Goal: Information Seeking & Learning: Find specific fact

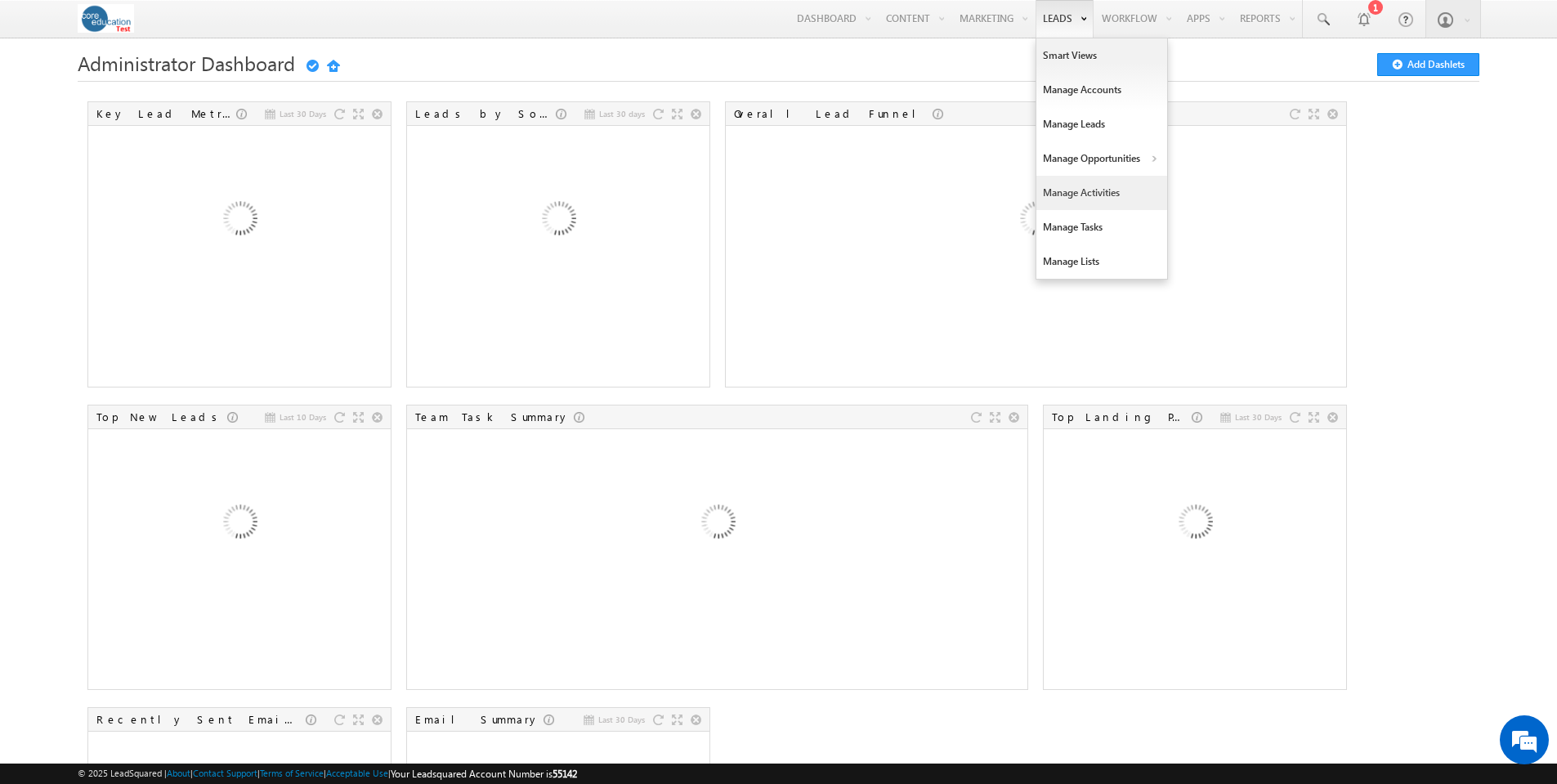
click at [1068, 192] on link "Manage Activities" at bounding box center [1102, 193] width 131 height 34
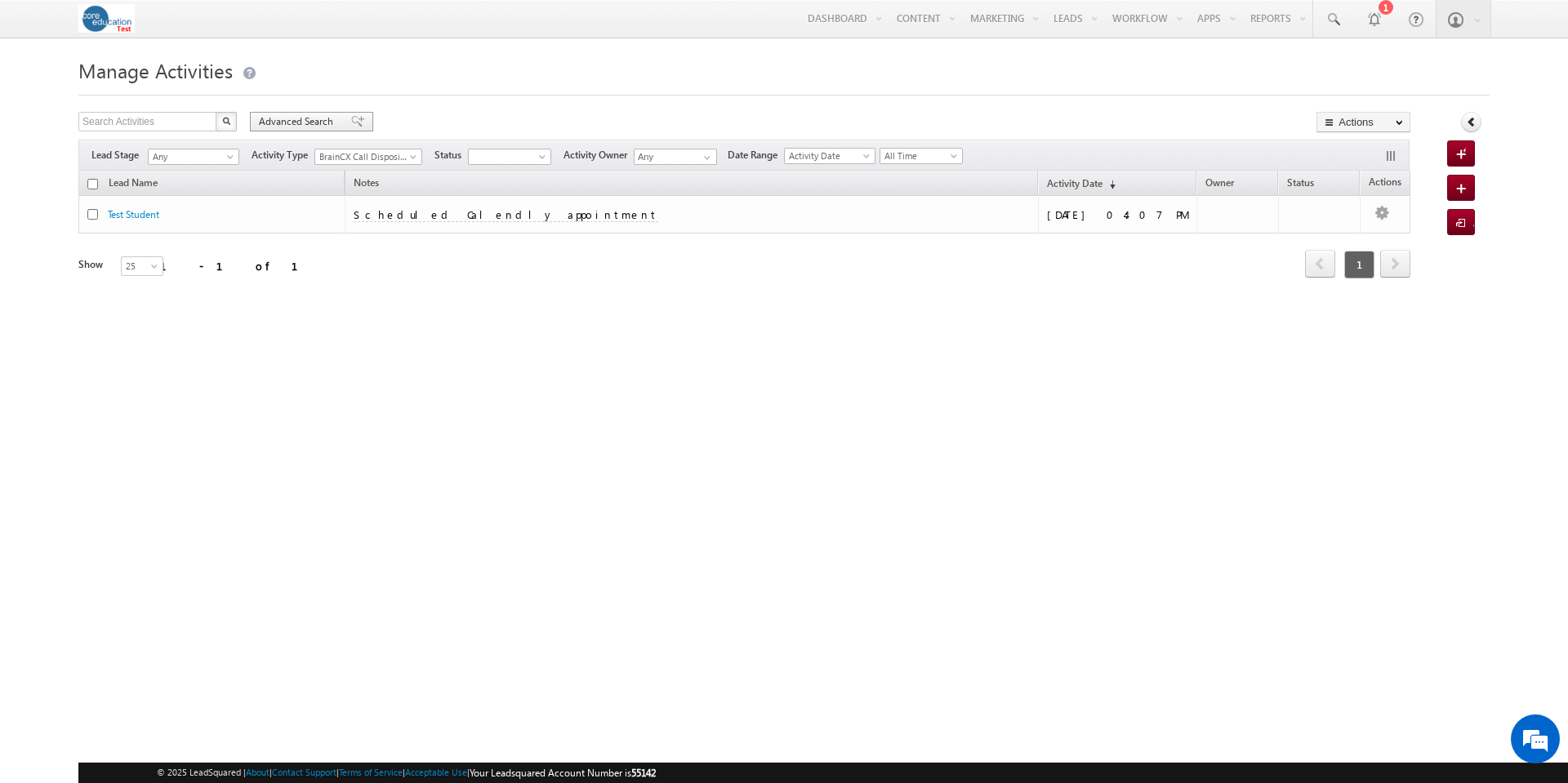
click at [325, 123] on span "Advanced Search" at bounding box center [298, 121] width 80 height 15
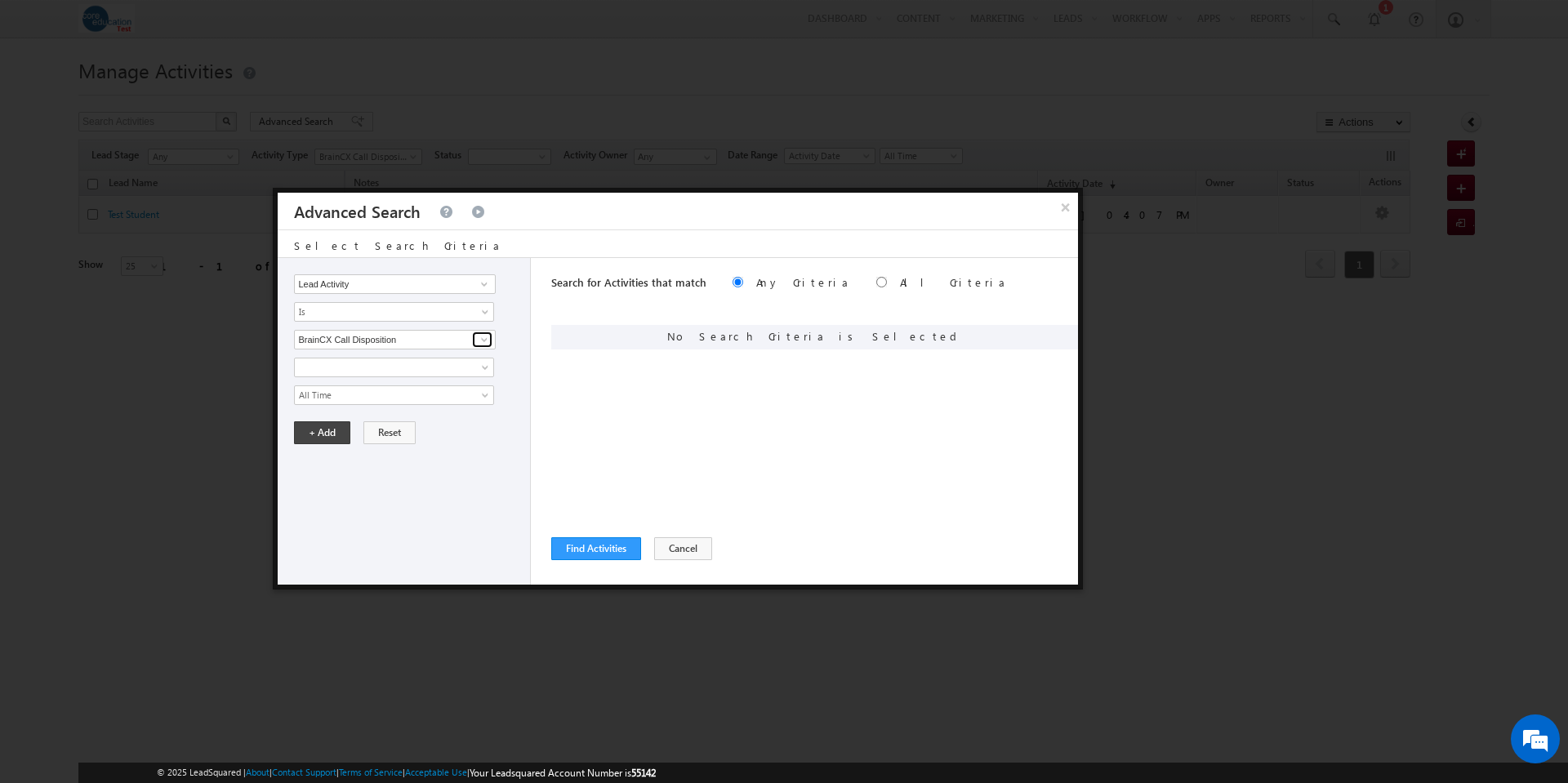
click at [481, 339] on span at bounding box center [484, 339] width 13 height 13
click at [352, 360] on li "Other Activities" at bounding box center [394, 357] width 199 height 15
click at [512, 336] on div "BrainCX Call Disposition BrainCX Call Disposition 1 result is available, use up…" at bounding box center [408, 339] width 227 height 20
click at [681, 547] on button "Cancel" at bounding box center [683, 548] width 58 height 23
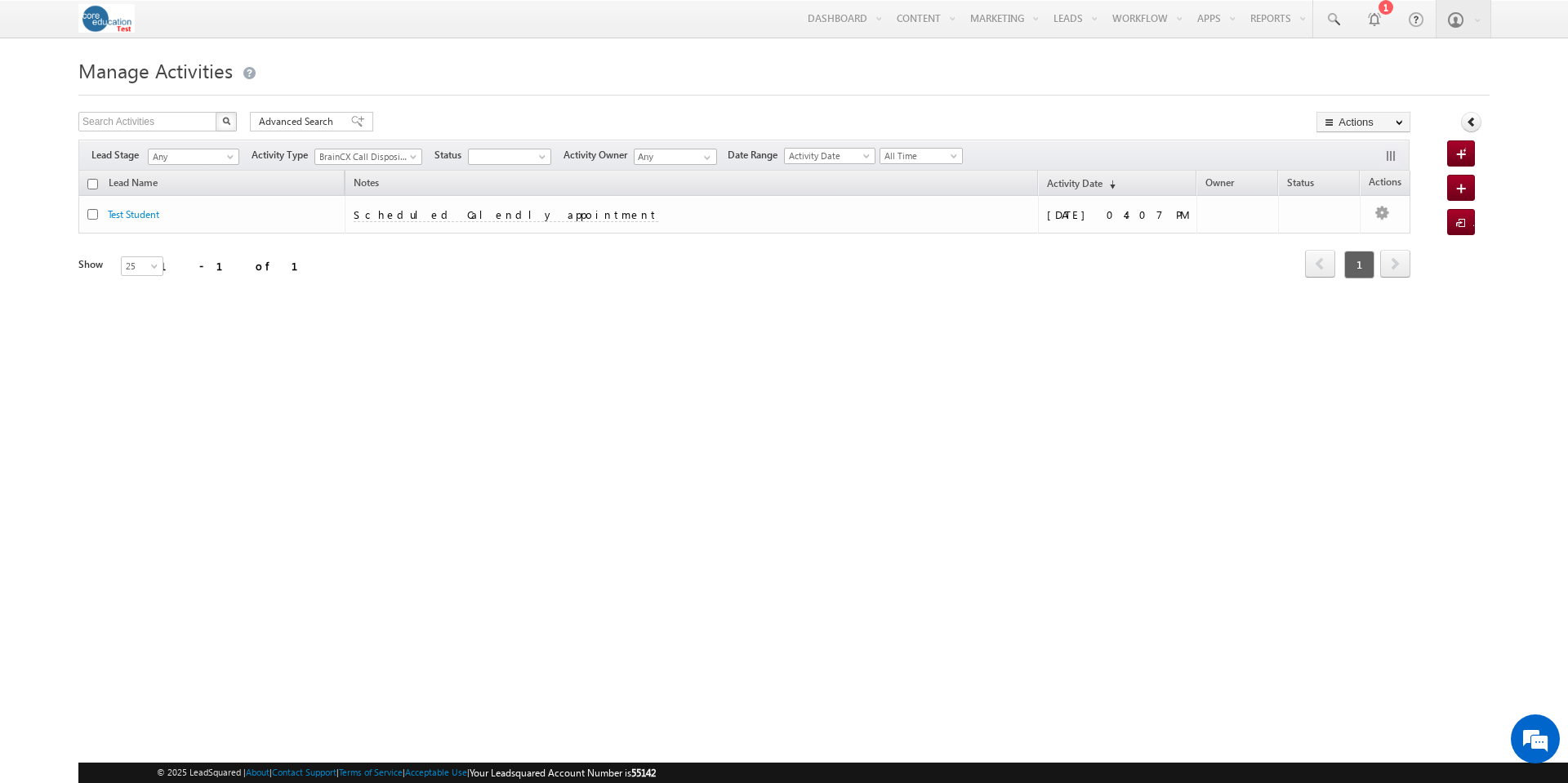
click at [526, 127] on div "Search Activities X 1 results found Advanced Search Advanced search results Act…" at bounding box center [745, 124] width 1332 height 24
click at [412, 156] on span at bounding box center [415, 160] width 13 height 13
click at [360, 227] on link "RFI Activity" at bounding box center [370, 220] width 107 height 12
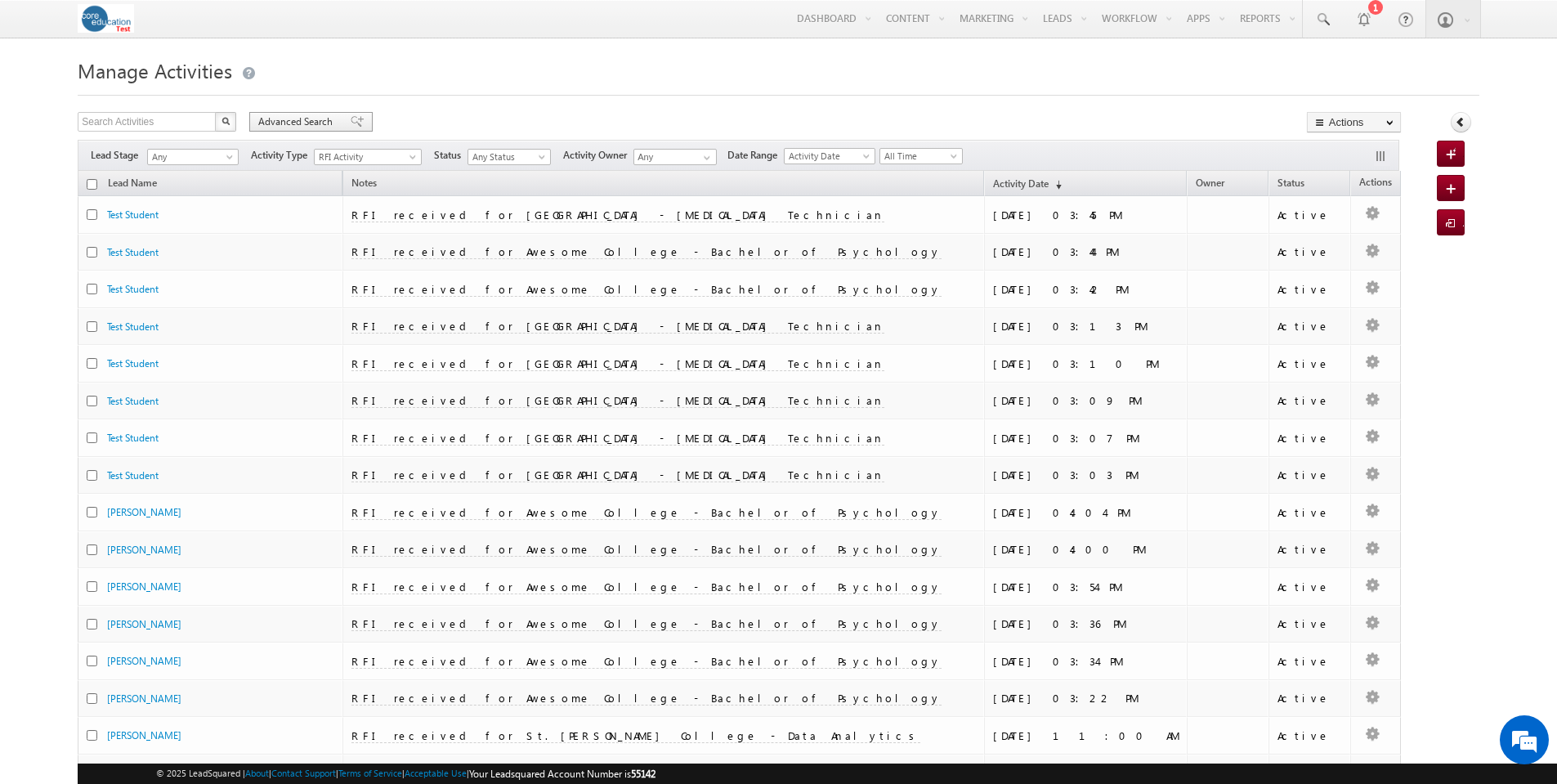
click at [323, 121] on span "Advanced Search" at bounding box center [298, 122] width 80 height 15
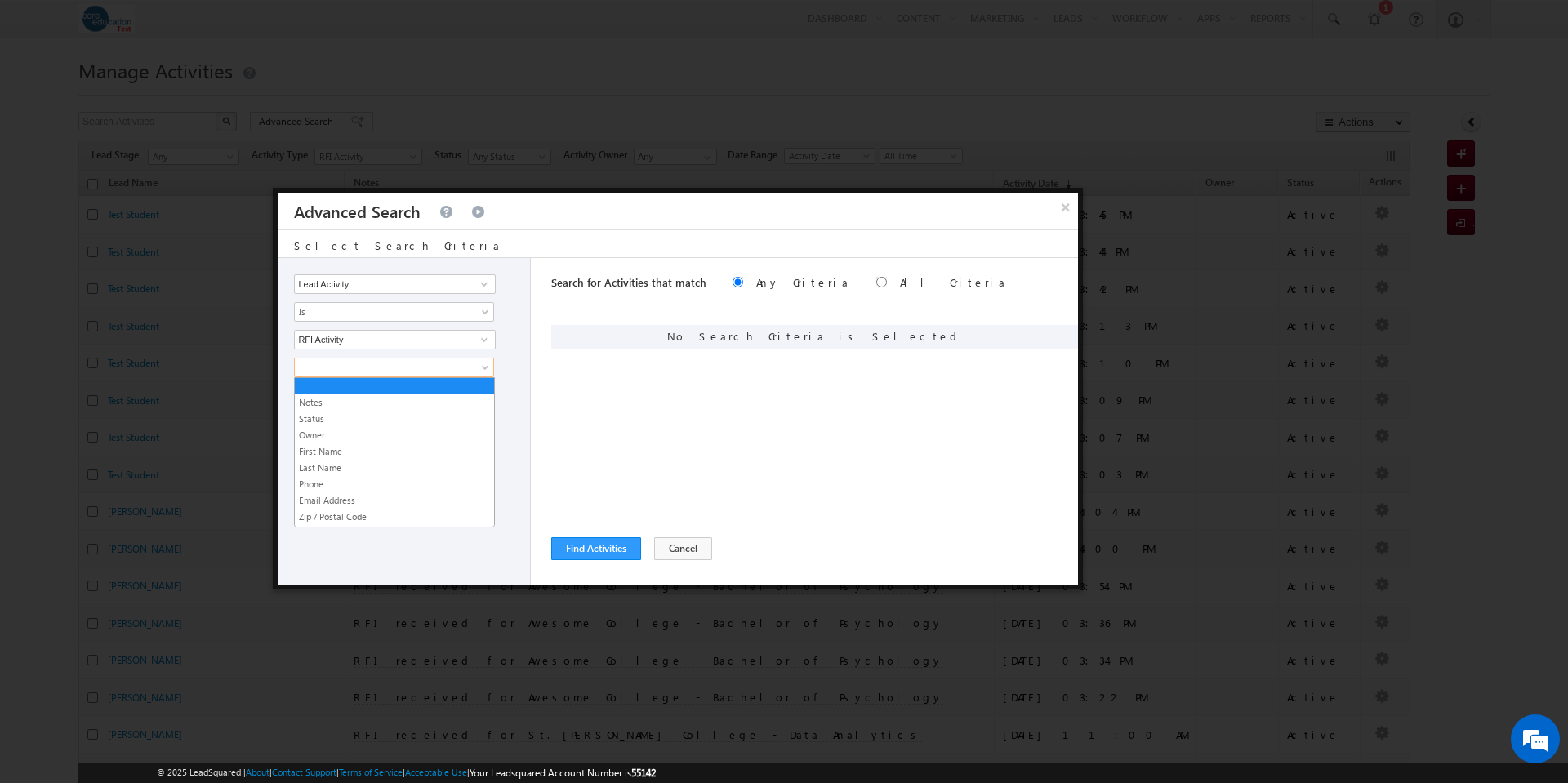
click at [486, 368] on span at bounding box center [486, 370] width 13 height 13
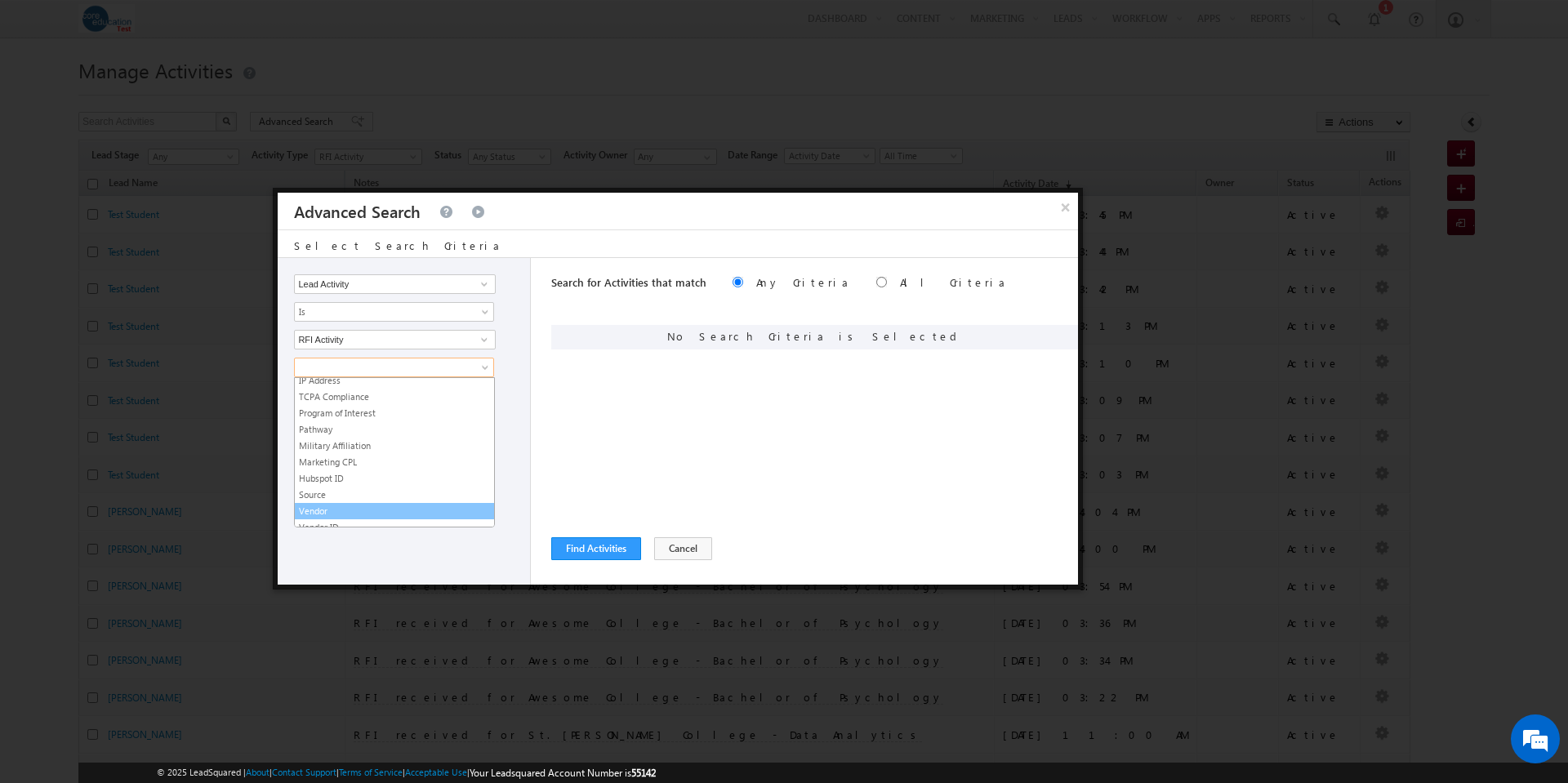
click at [341, 509] on link "Vendor" at bounding box center [394, 510] width 199 height 15
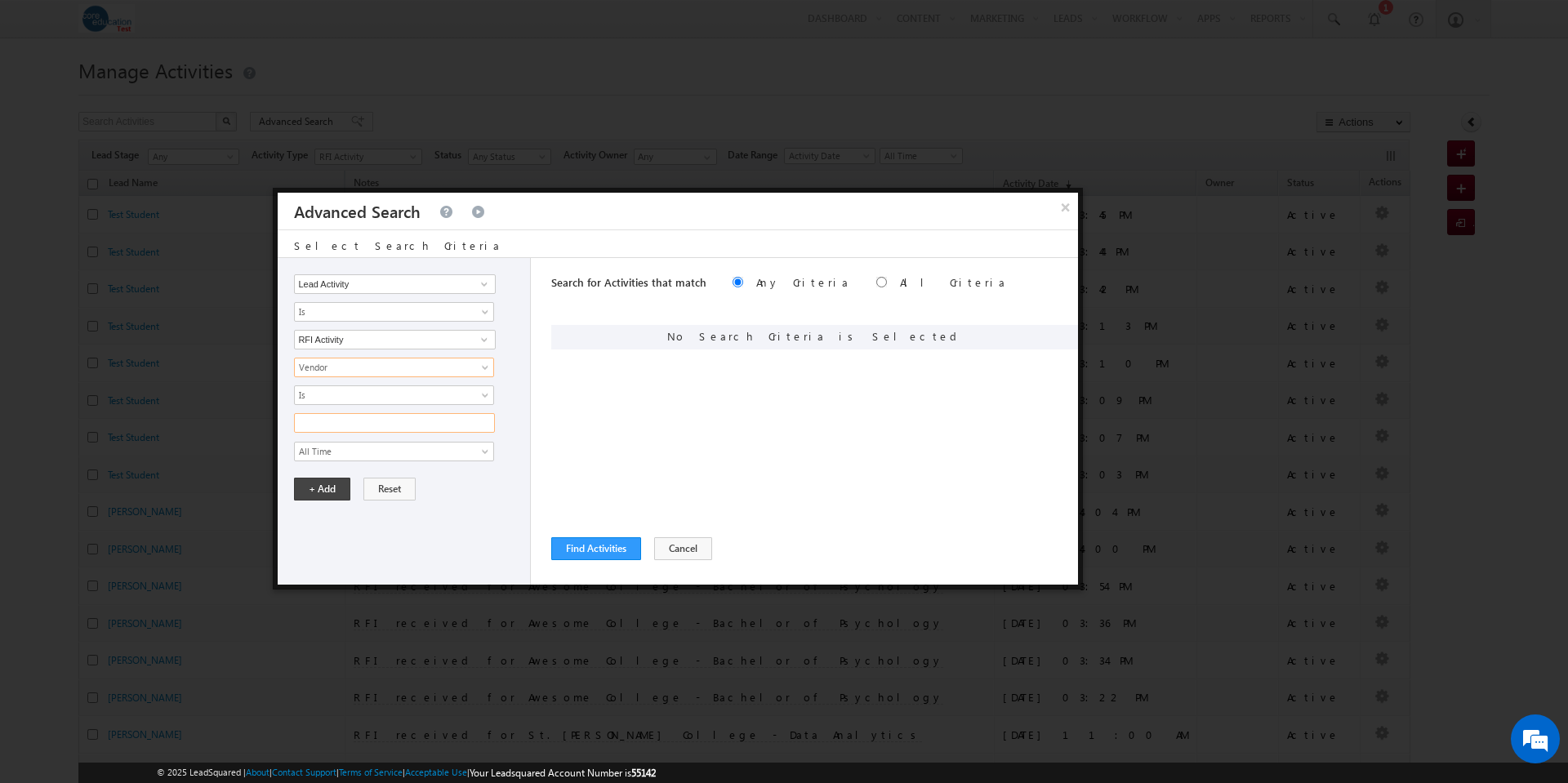
click at [363, 418] on input "text" at bounding box center [394, 422] width 201 height 20
type input "Enrollment Resources"
click at [319, 487] on button "+ Add" at bounding box center [322, 489] width 56 height 23
click at [876, 281] on input "radio" at bounding box center [881, 282] width 10 height 10
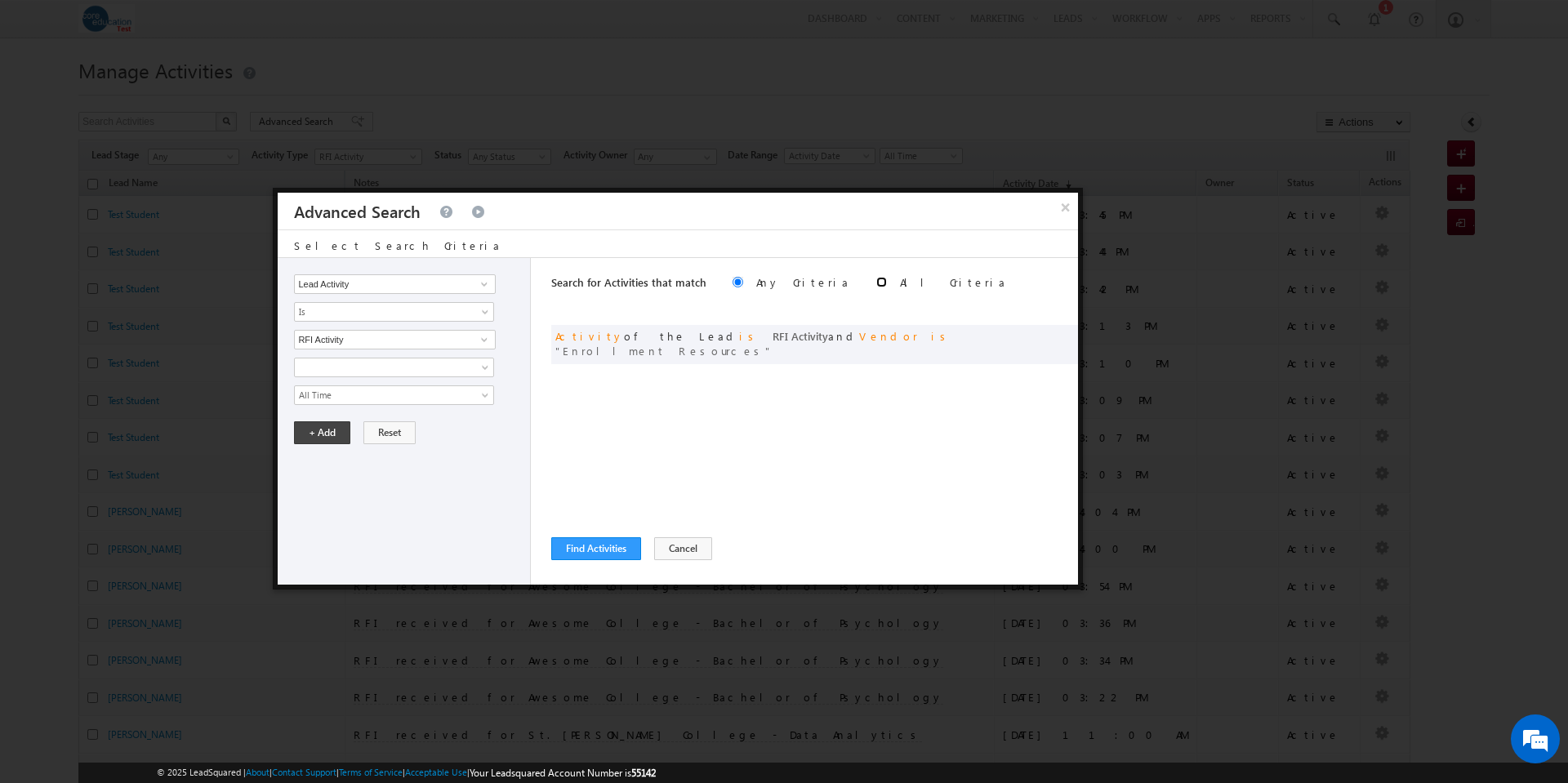
radio input "true"
click at [481, 368] on span at bounding box center [486, 370] width 13 height 13
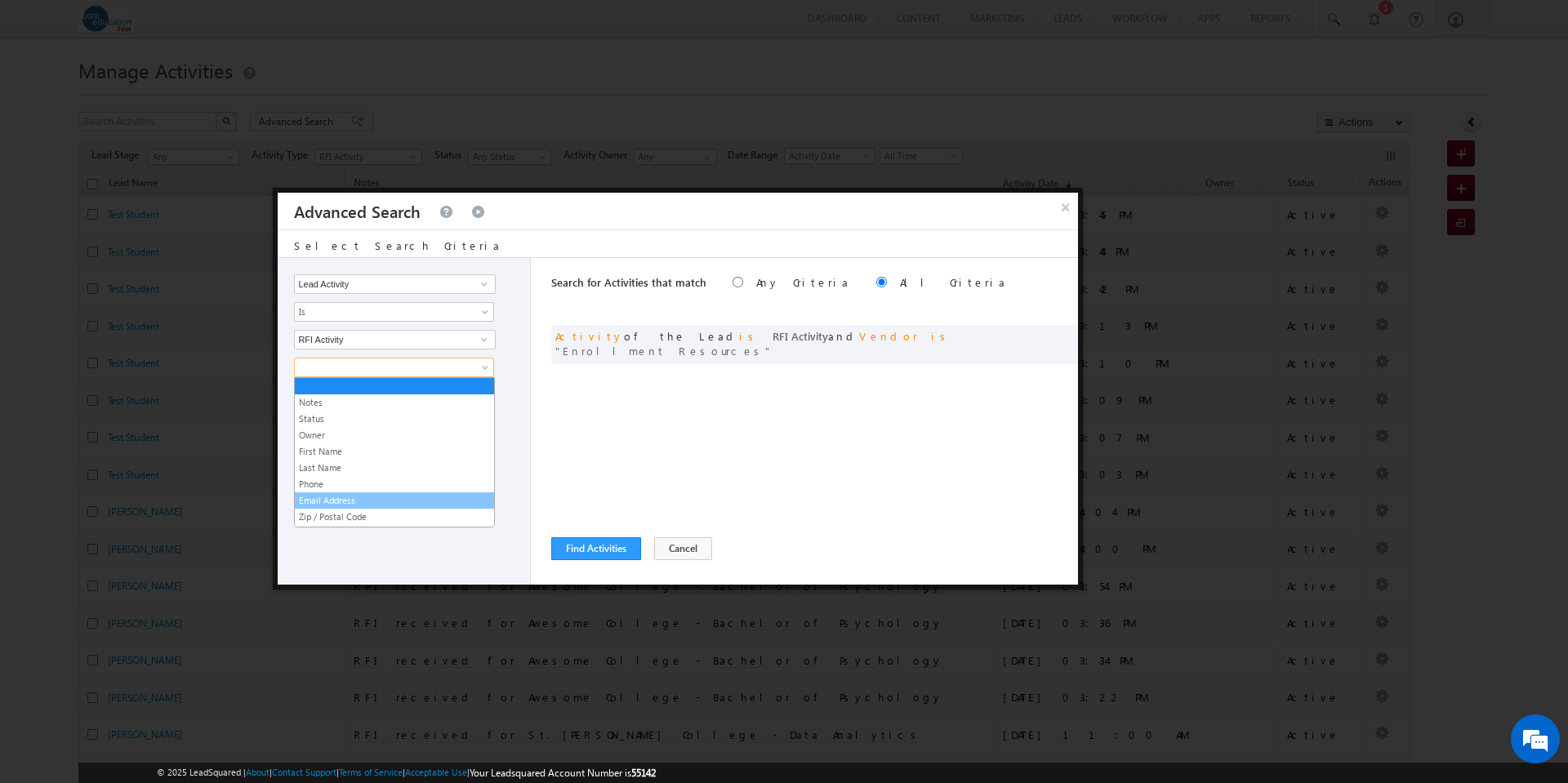
click at [395, 497] on link "Email Address" at bounding box center [394, 500] width 199 height 15
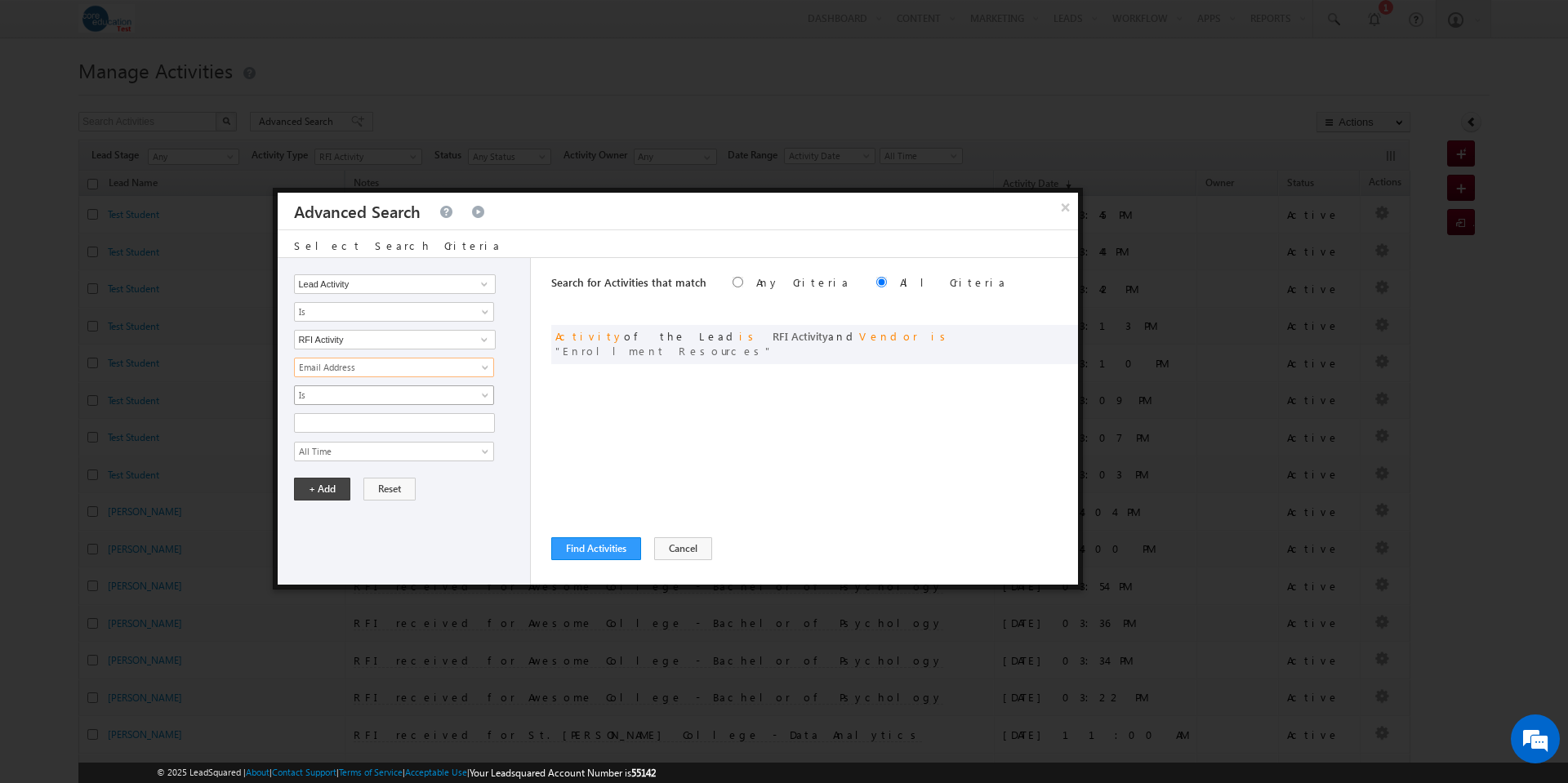
click at [487, 390] on link "Is" at bounding box center [394, 395] width 200 height 20
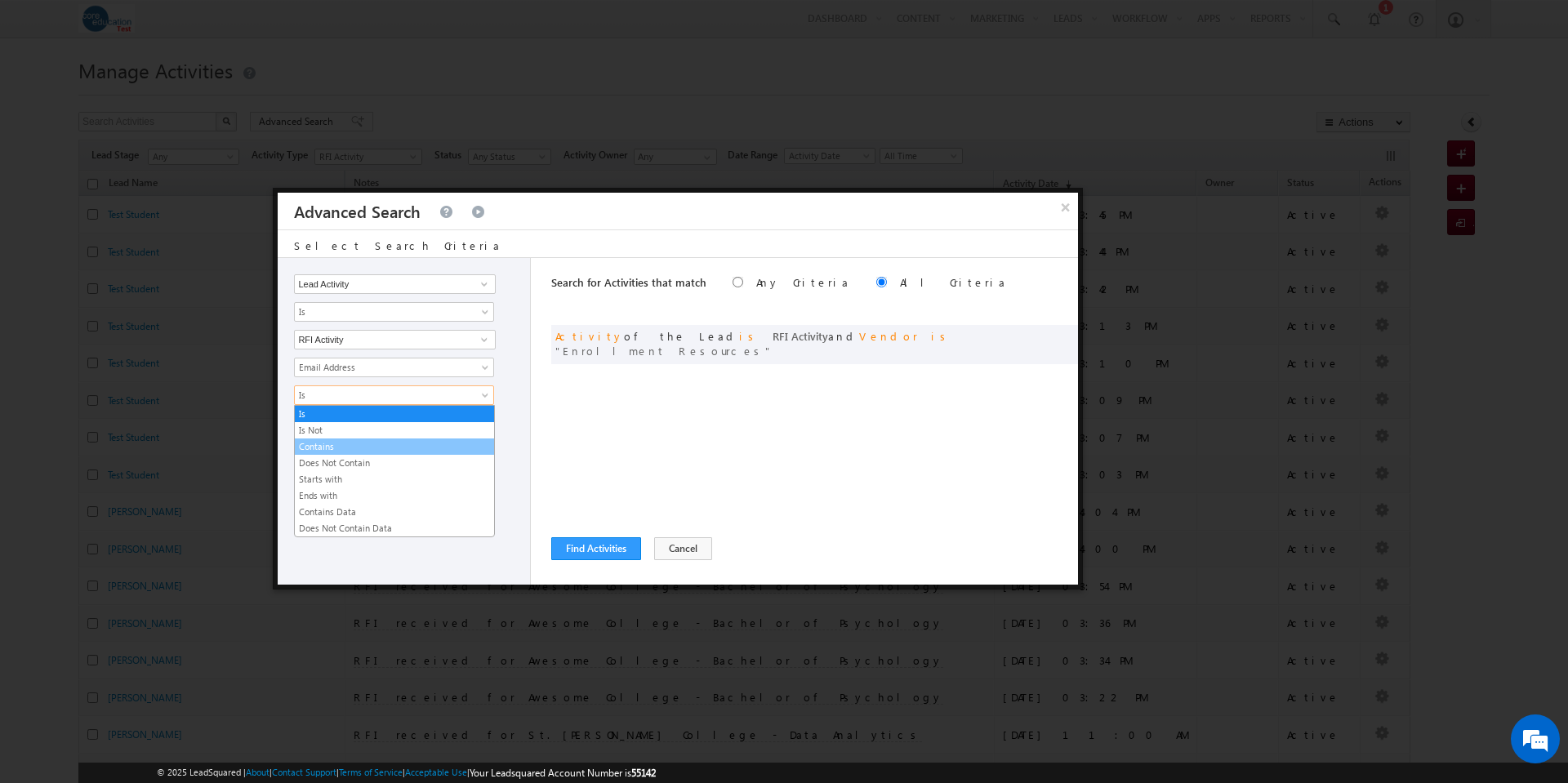
click at [418, 446] on link "Contains" at bounding box center [394, 446] width 199 height 15
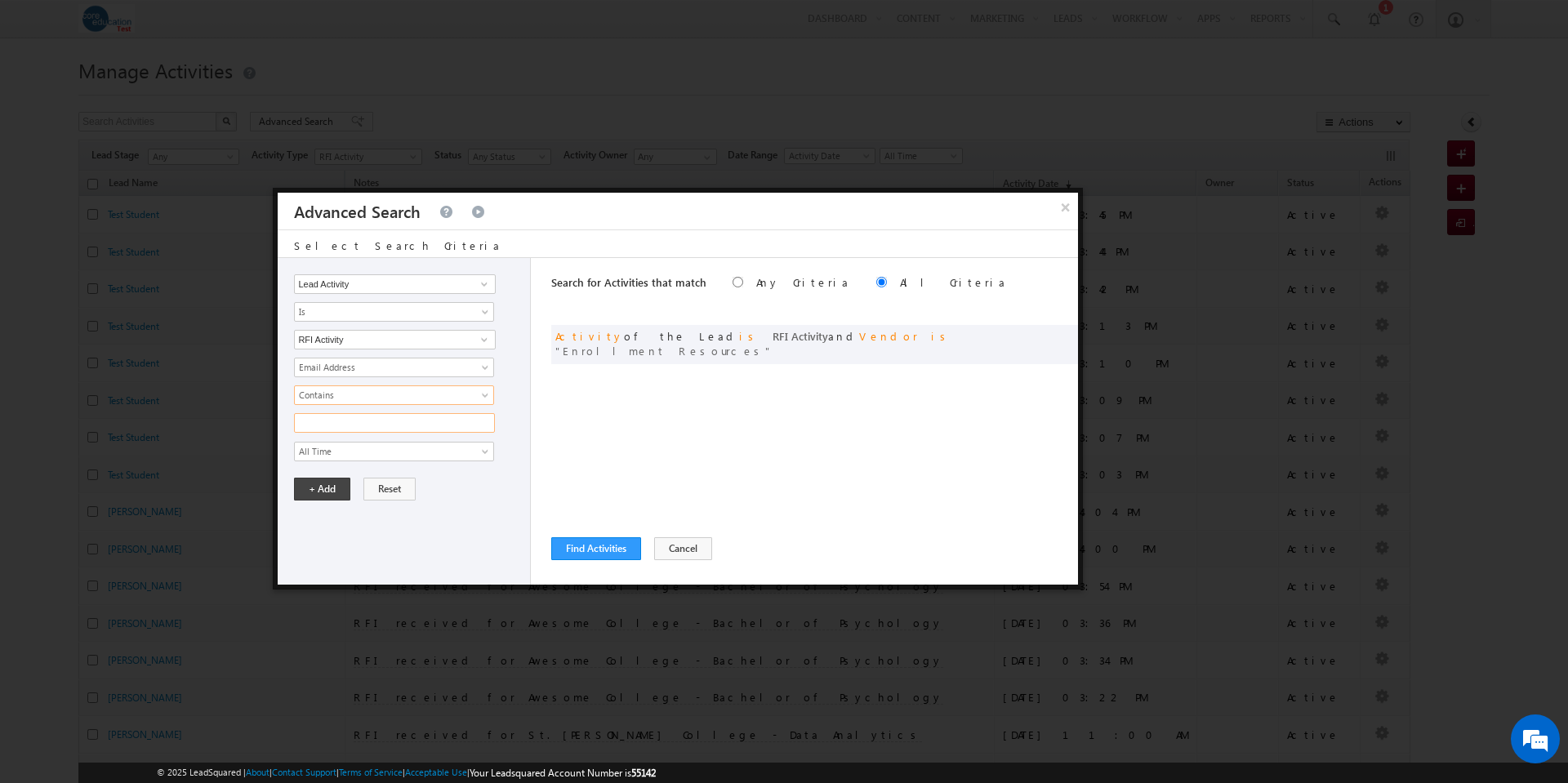
click at [379, 428] on input "text" at bounding box center [394, 422] width 201 height 20
type input "enrollmentresources.com"
click at [324, 481] on button "+ Add" at bounding box center [322, 489] width 56 height 23
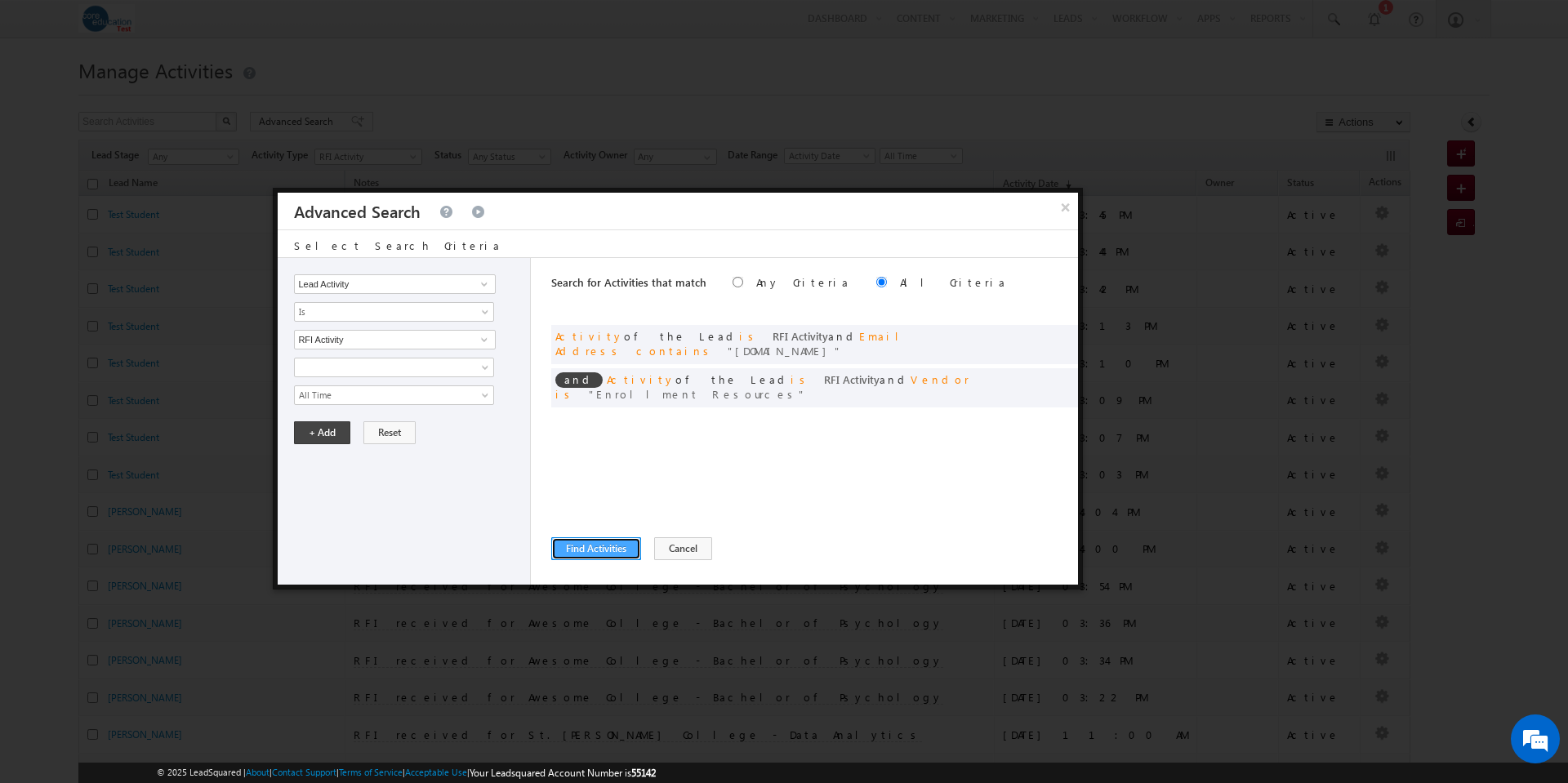
click at [598, 545] on button "Find Activities" at bounding box center [596, 548] width 90 height 23
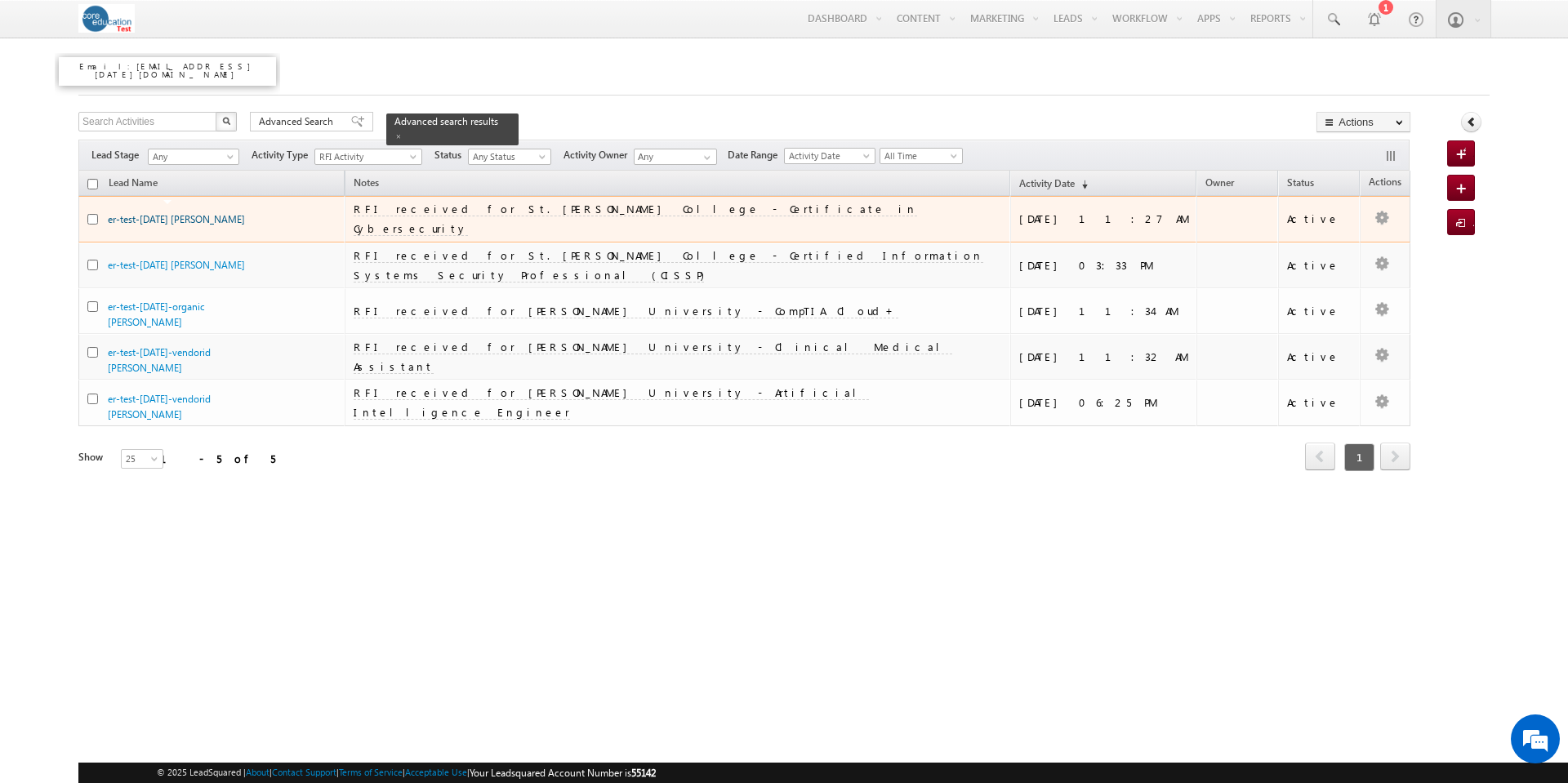
click at [174, 213] on link "er-test-[DATE] [PERSON_NAME]" at bounding box center [176, 219] width 137 height 12
click at [686, 211] on td "RFI received for St. [PERSON_NAME] College - Certificate in Cybersecurity" at bounding box center [677, 219] width 665 height 46
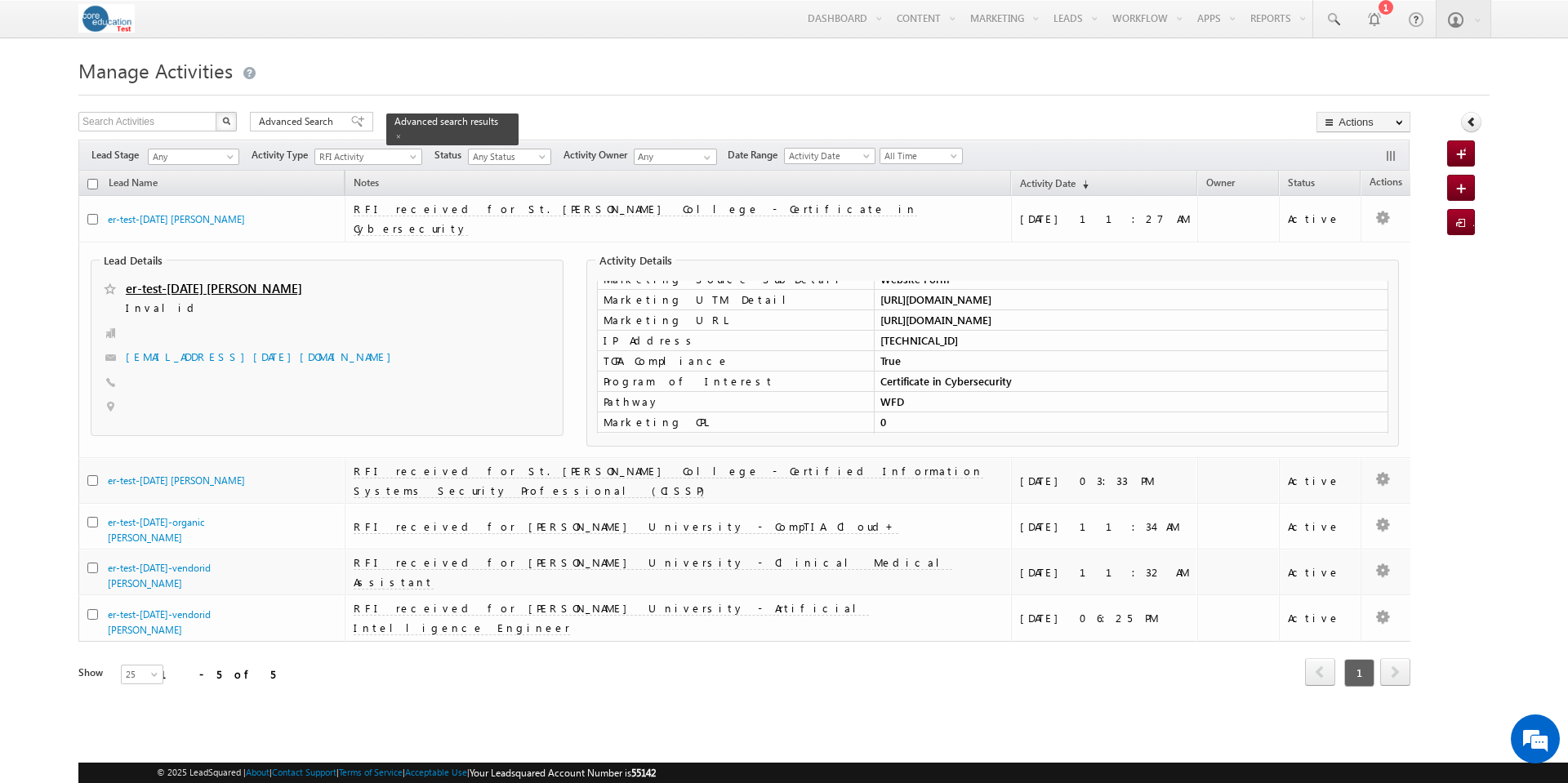
scroll to position [237, 0]
drag, startPoint x: 946, startPoint y: 311, endPoint x: 874, endPoint y: 316, distance: 72.2
click at [874, 316] on td "207.81.11.210" at bounding box center [1131, 321] width 515 height 21
copy td "207.81.11.210"
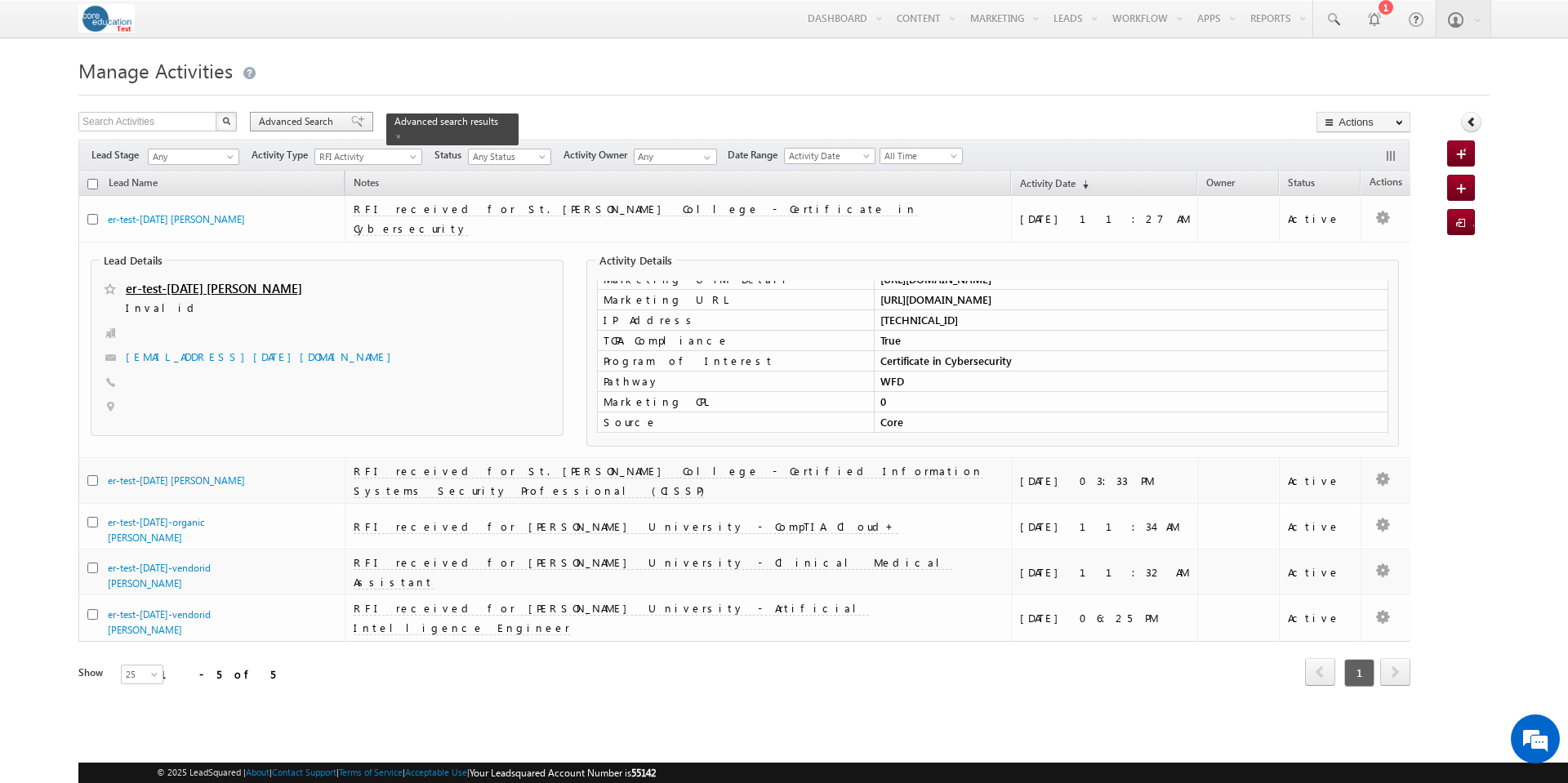
click at [304, 119] on span "Advanced Search" at bounding box center [298, 121] width 80 height 15
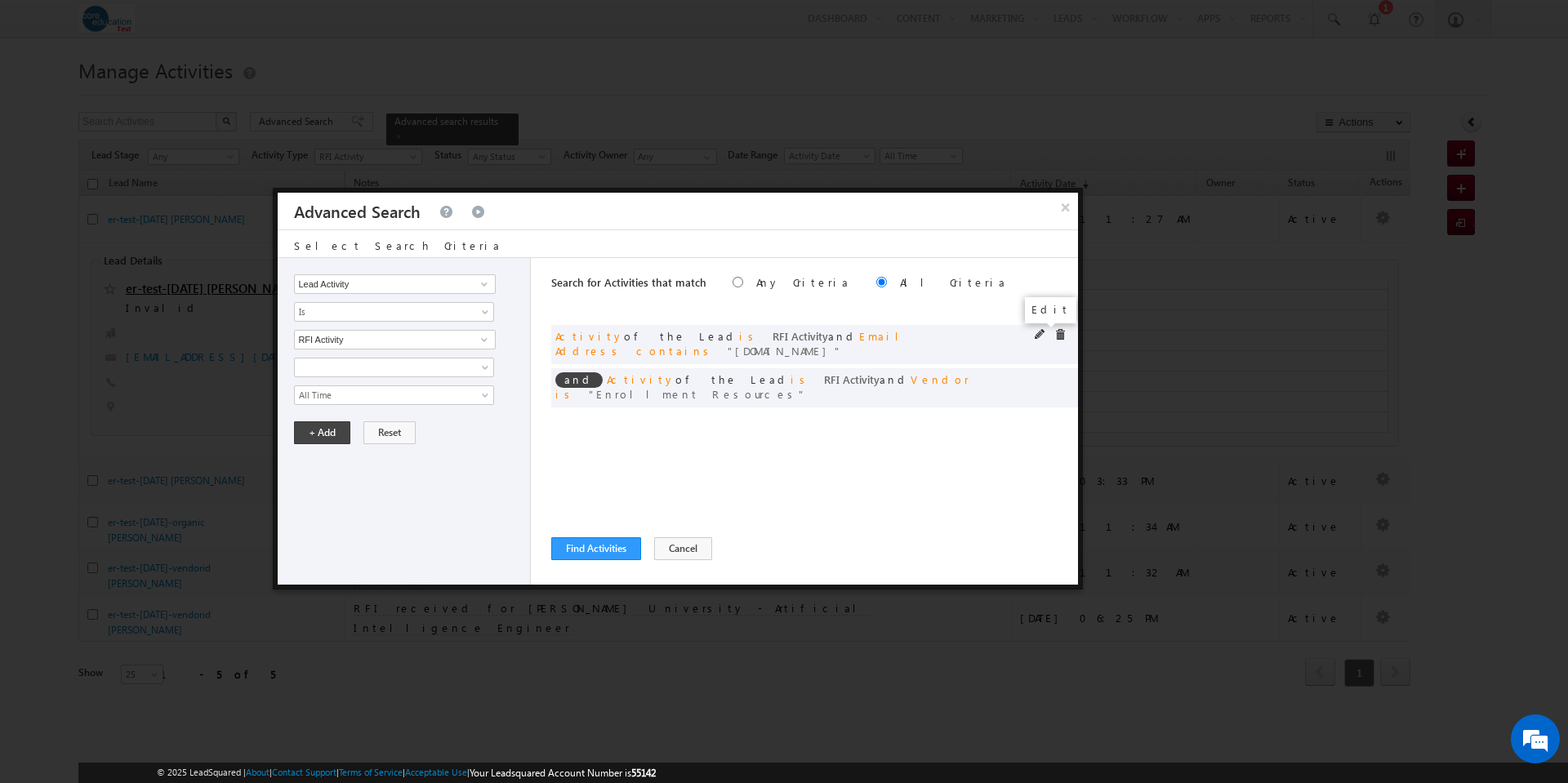
click at [1040, 331] on span at bounding box center [1040, 334] width 11 height 11
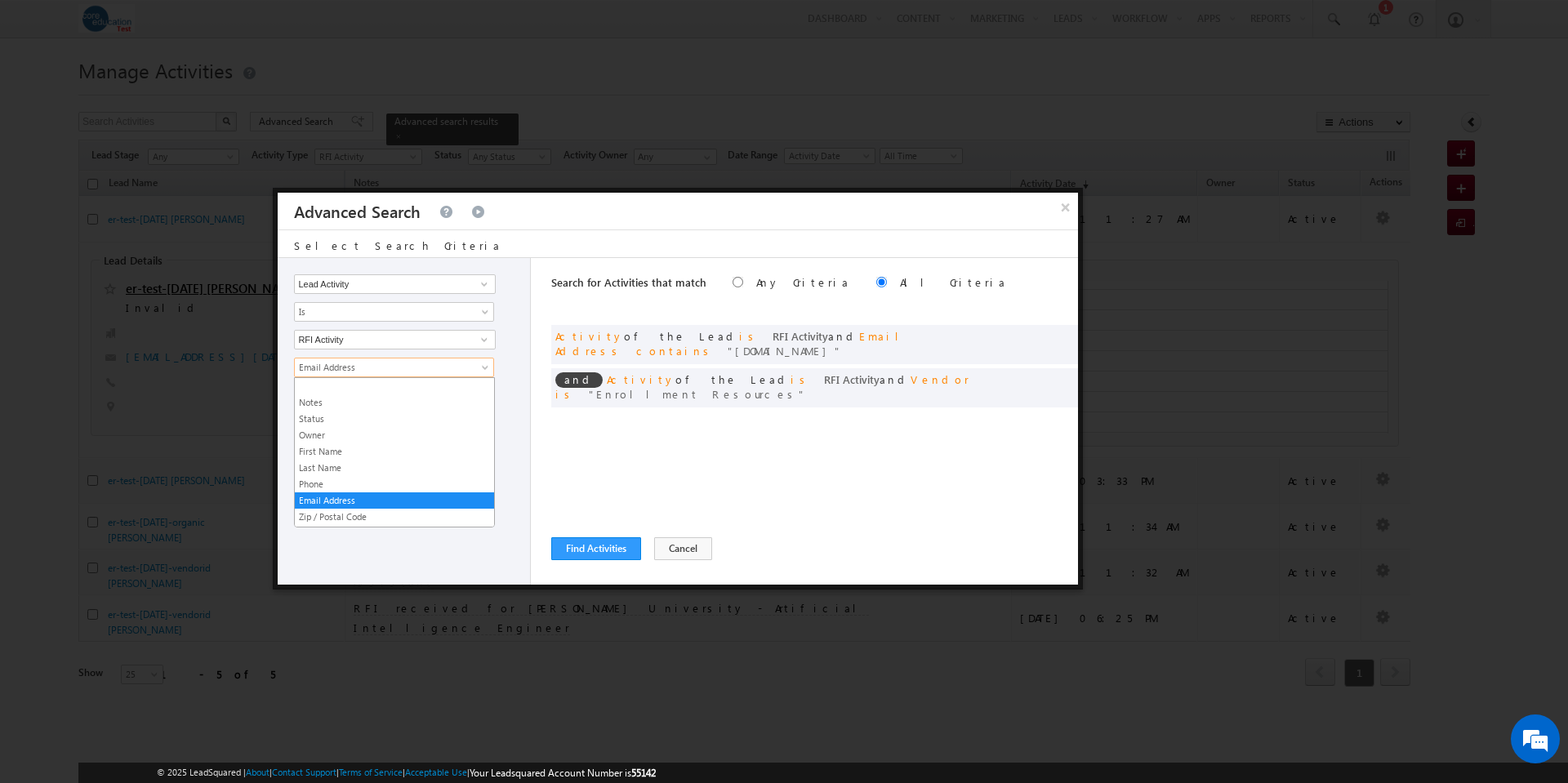
click at [486, 365] on span at bounding box center [486, 370] width 13 height 13
click at [361, 454] on link "First Name" at bounding box center [394, 451] width 199 height 15
click at [487, 394] on span at bounding box center [486, 397] width 13 height 13
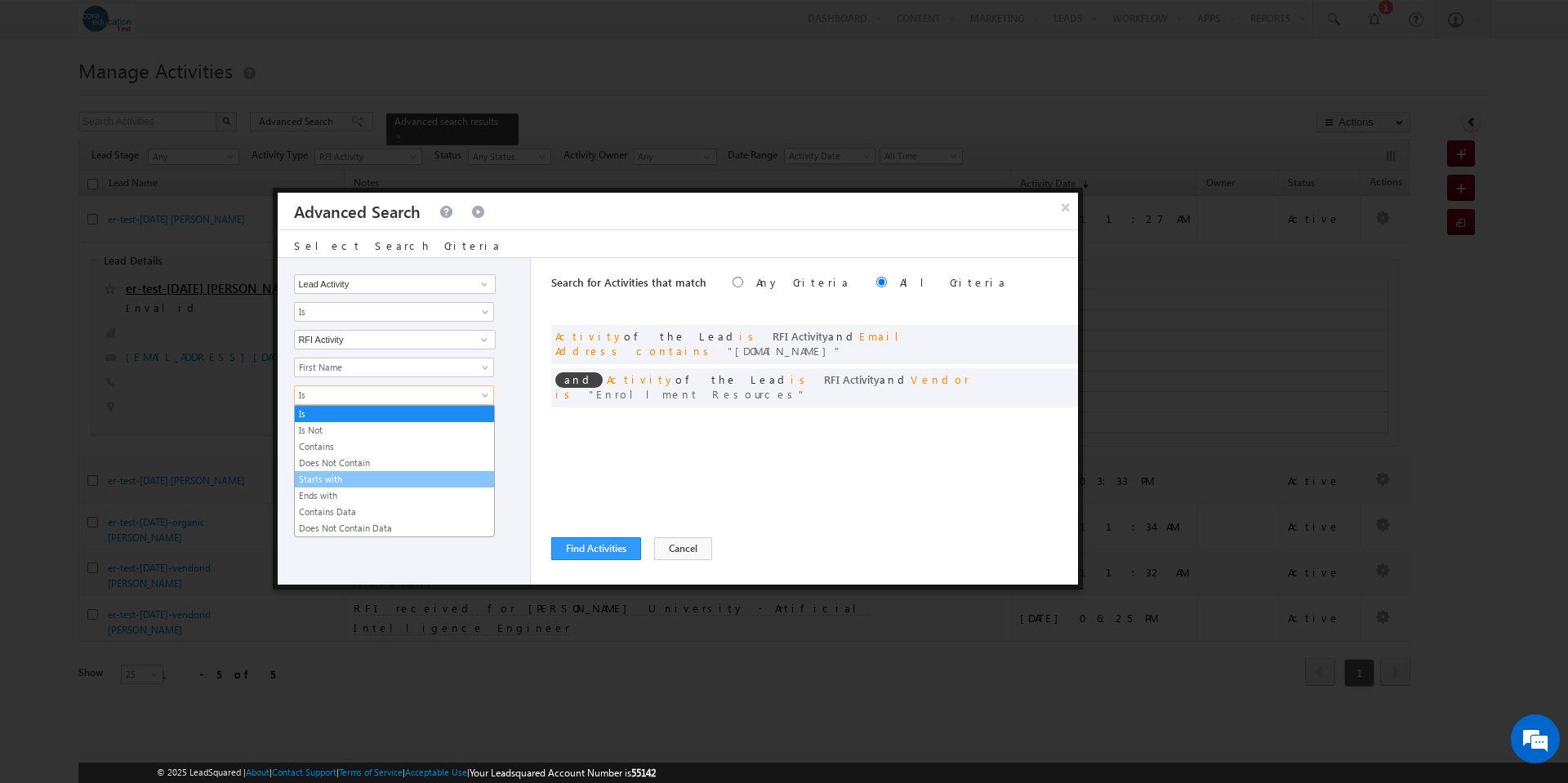
click at [396, 471] on li "Starts with" at bounding box center [394, 479] width 199 height 16
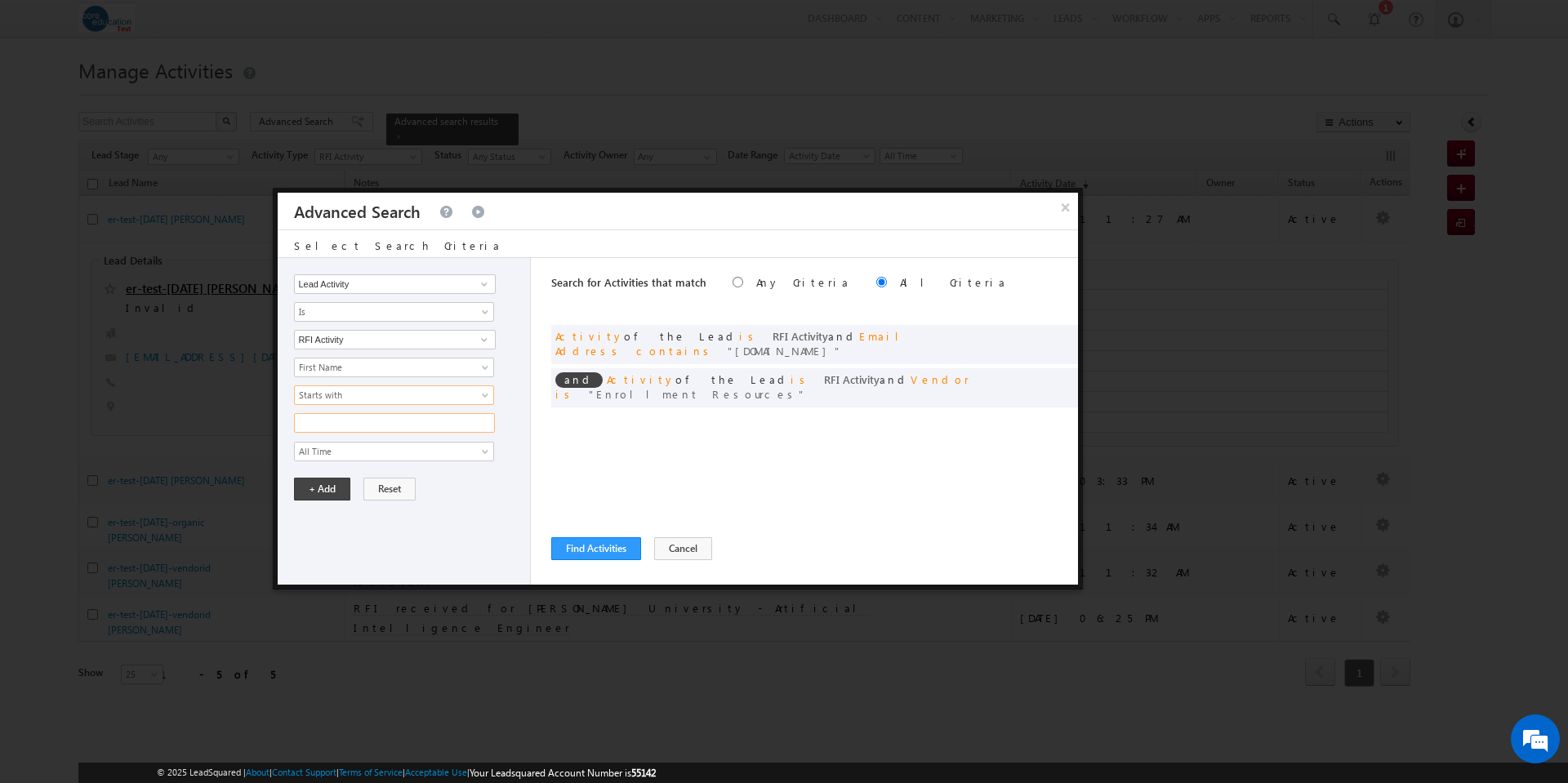
click at [372, 426] on input "text" at bounding box center [394, 422] width 201 height 20
type input "er-test"
click at [325, 492] on button "+ Add" at bounding box center [322, 489] width 56 height 23
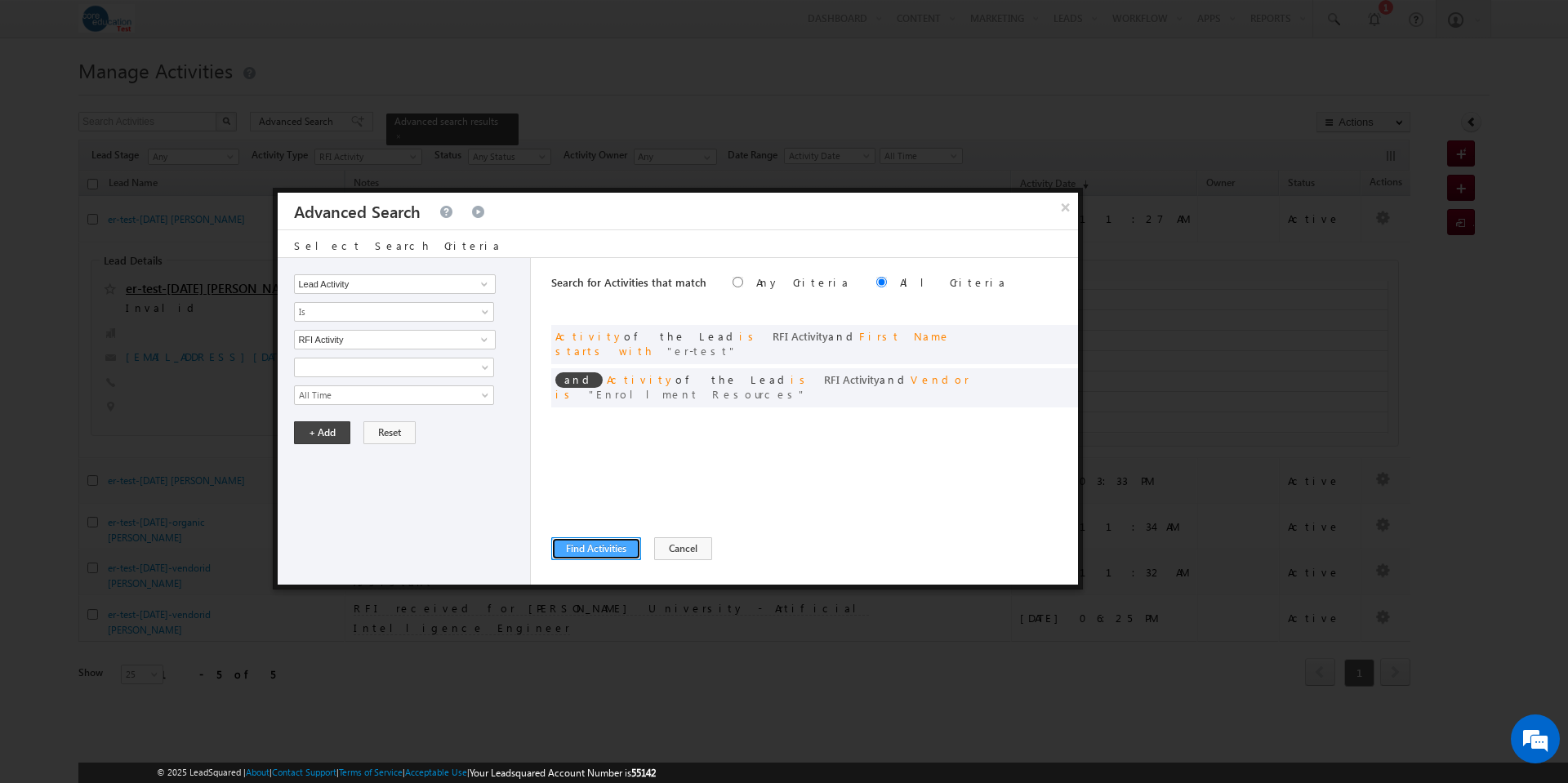
click at [602, 545] on button "Find Activities" at bounding box center [596, 548] width 90 height 23
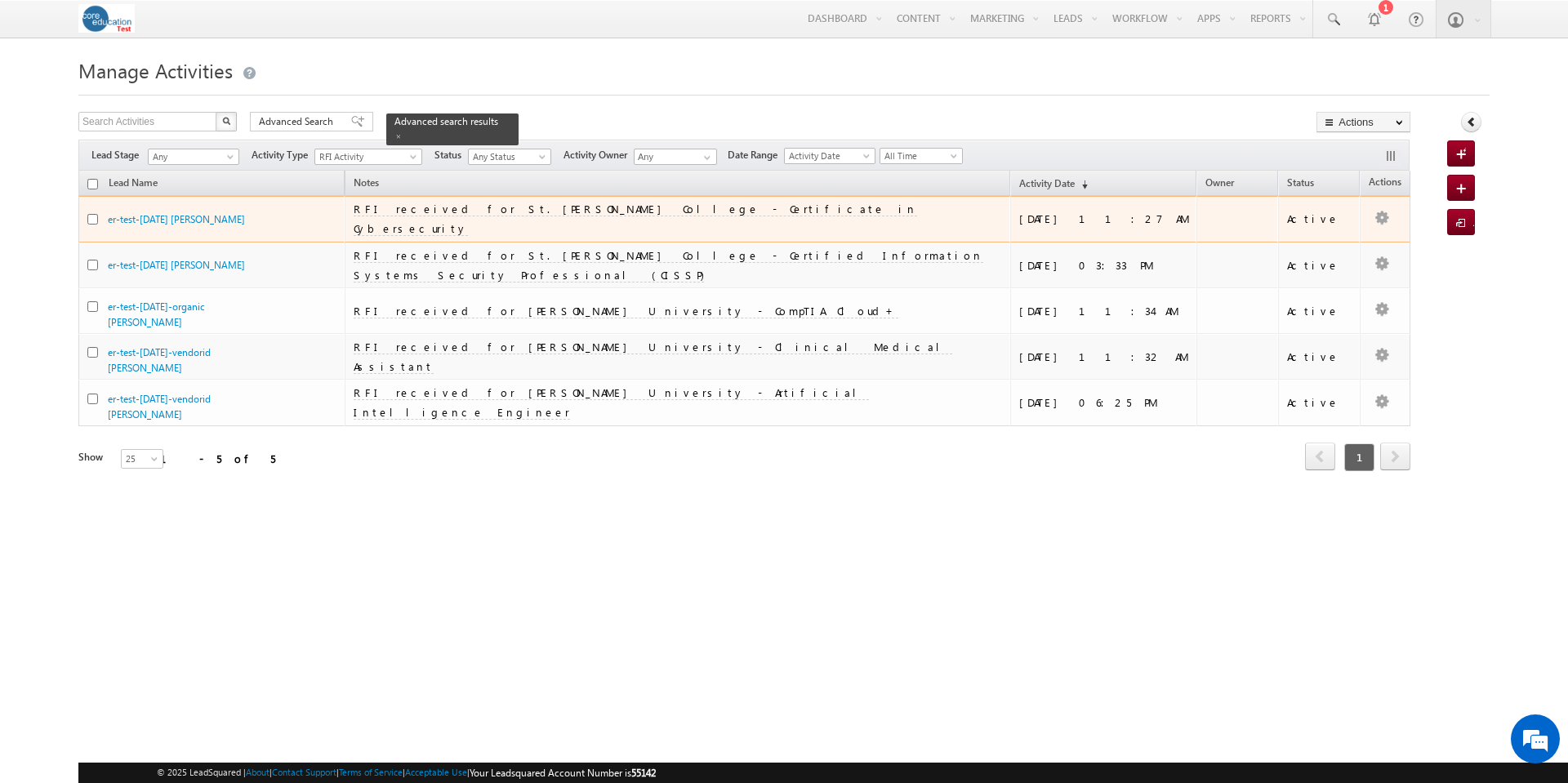
click at [713, 221] on td "RFI received for St. [PERSON_NAME] College - Certificate in Cybersecurity" at bounding box center [677, 219] width 665 height 46
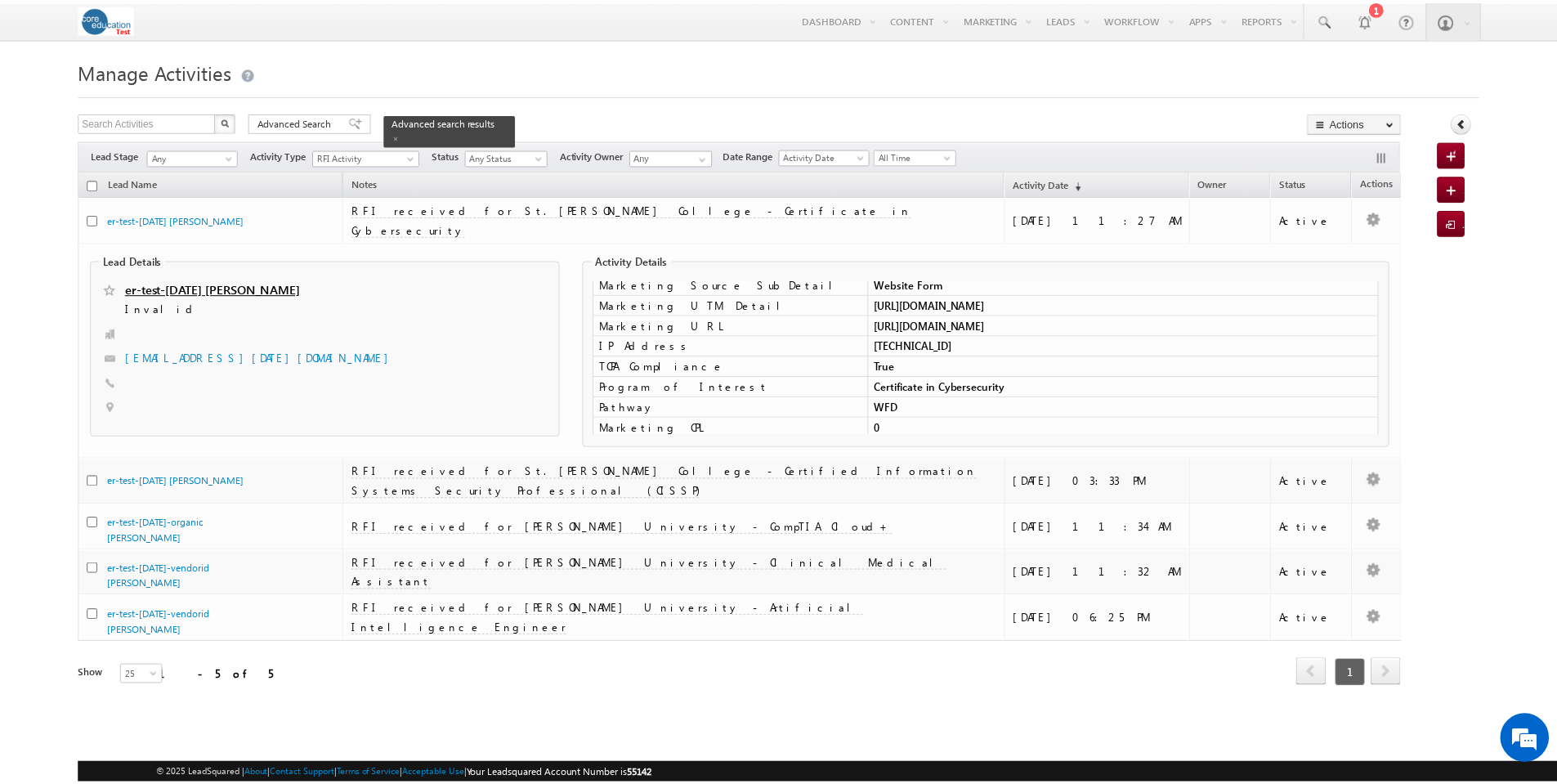
scroll to position [214, 0]
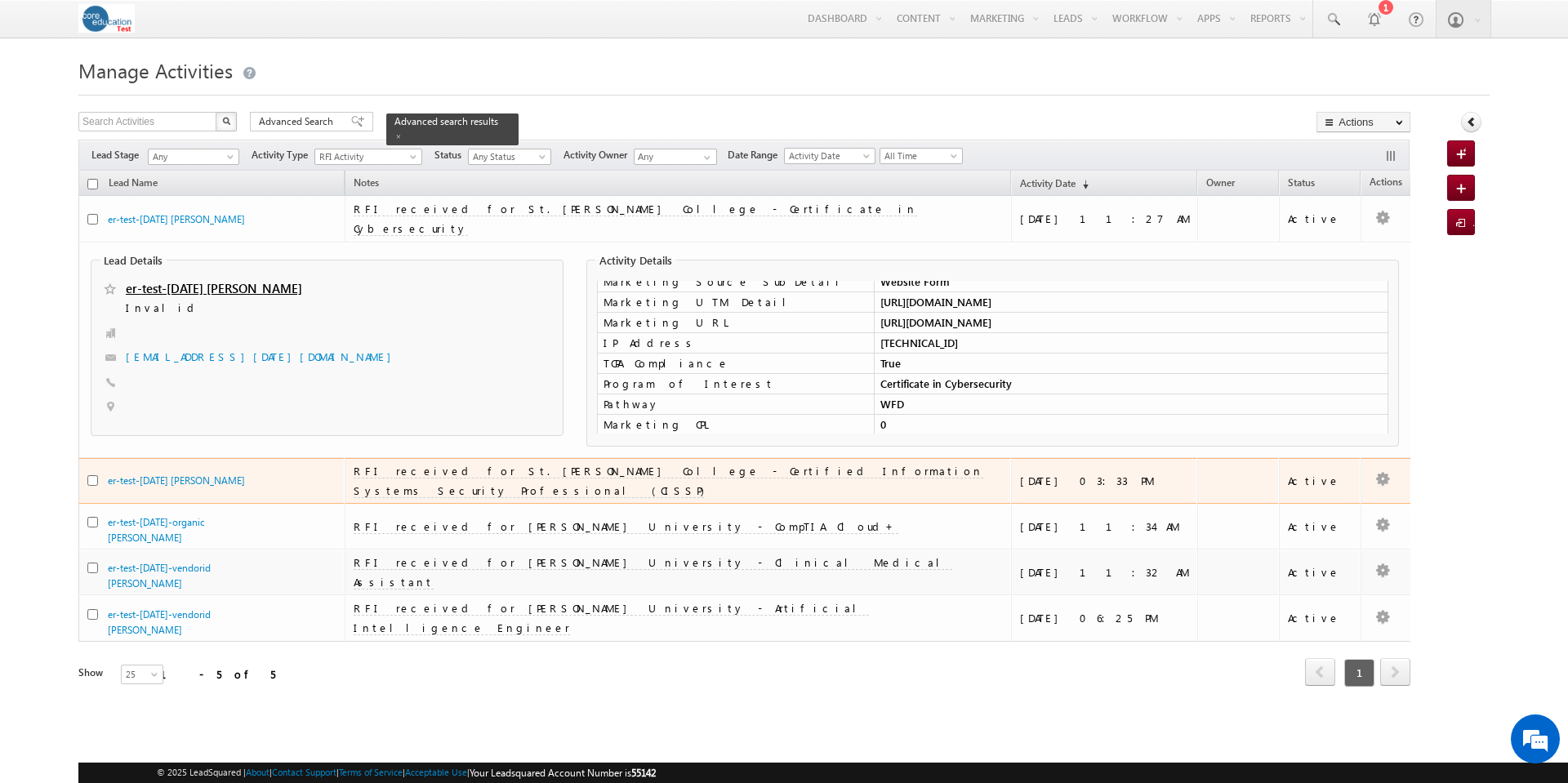
click at [822, 463] on td "RFI received for St. Norbert College - Certified Information Systems Security P…" at bounding box center [677, 481] width 666 height 46
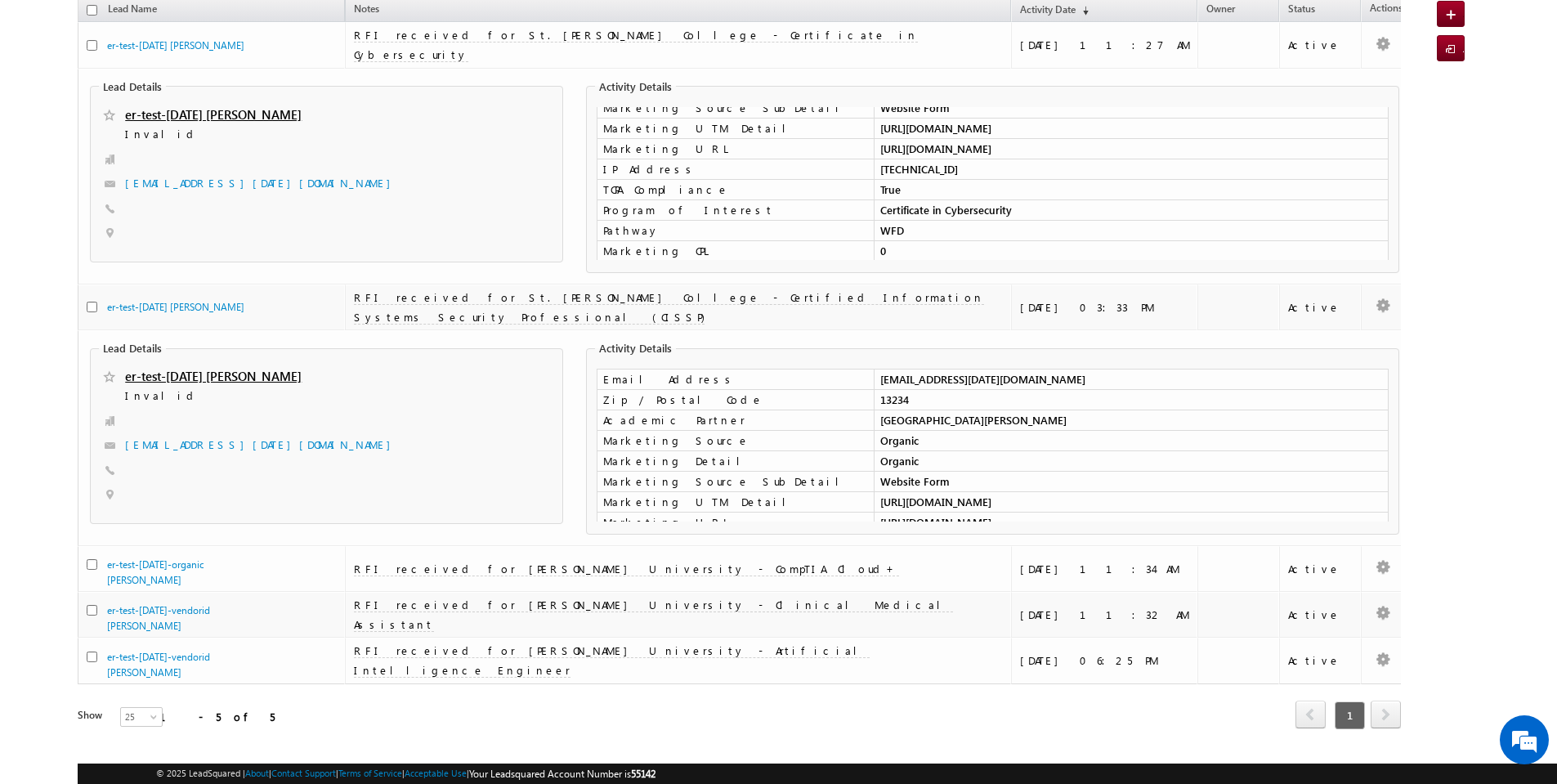
scroll to position [192, 0]
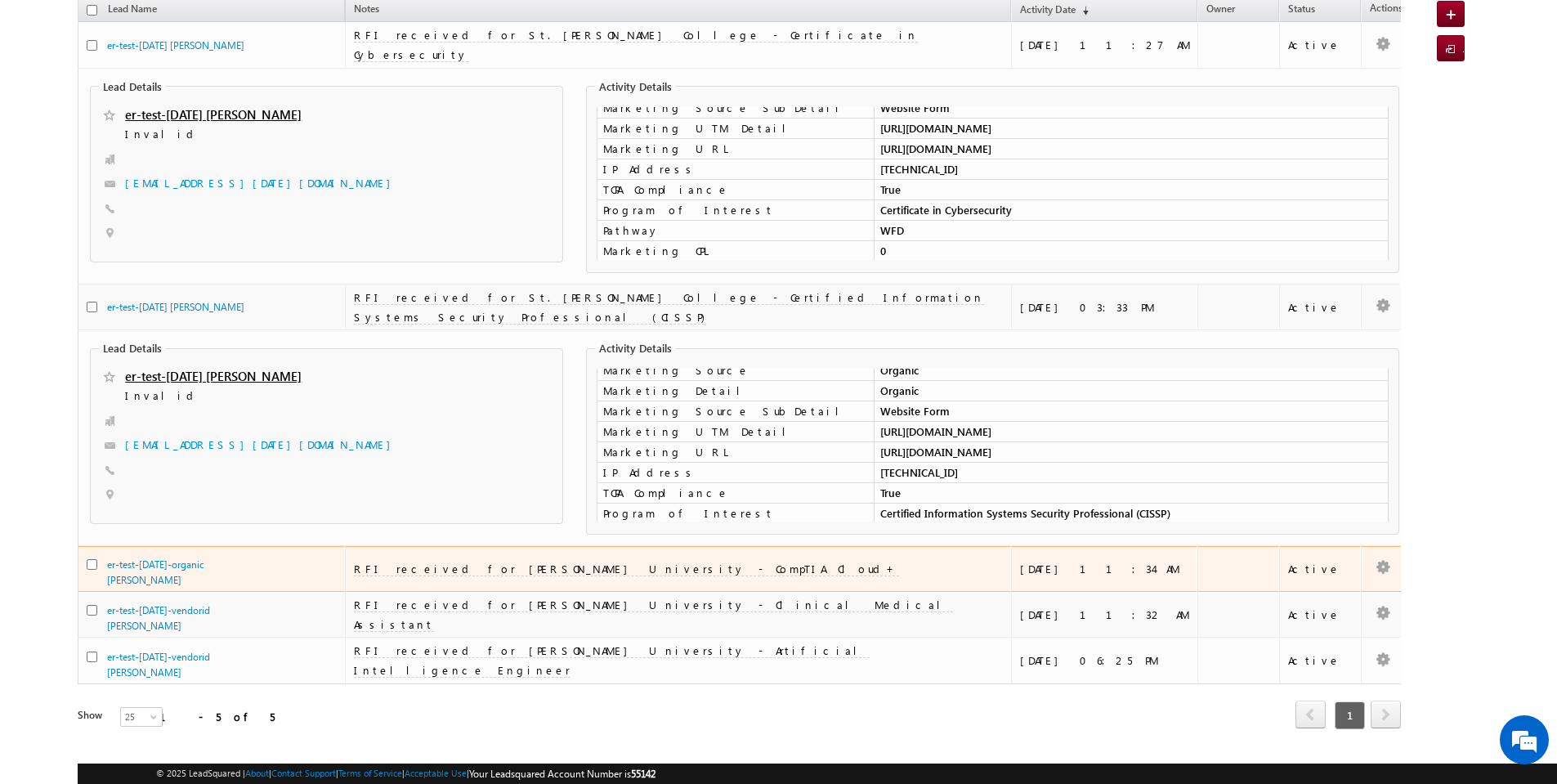
click at [607, 561] on span "RFI received for Reinhardt University - CompTIA Cloud+" at bounding box center [627, 568] width 545 height 14
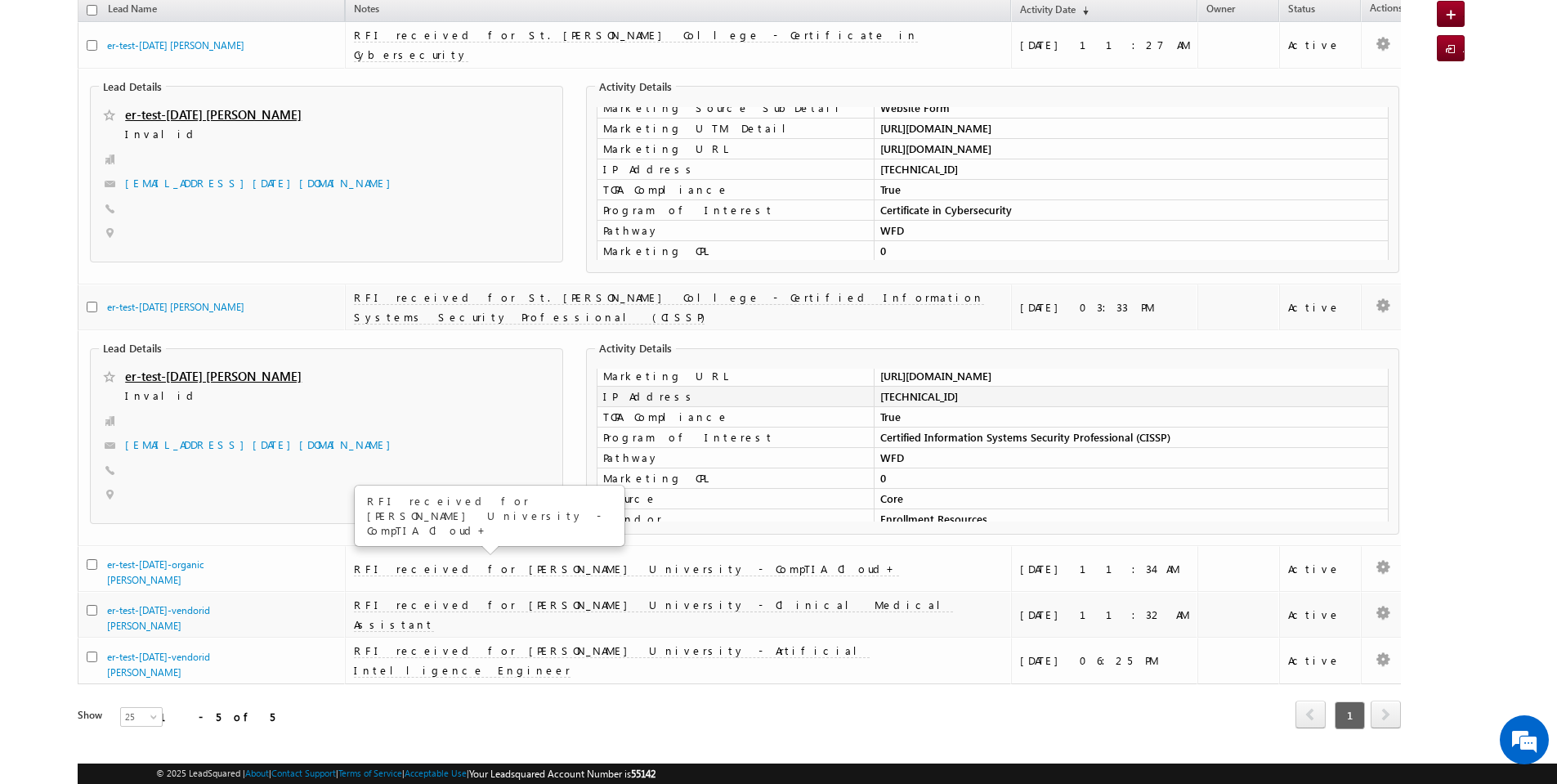
scroll to position [378, 0]
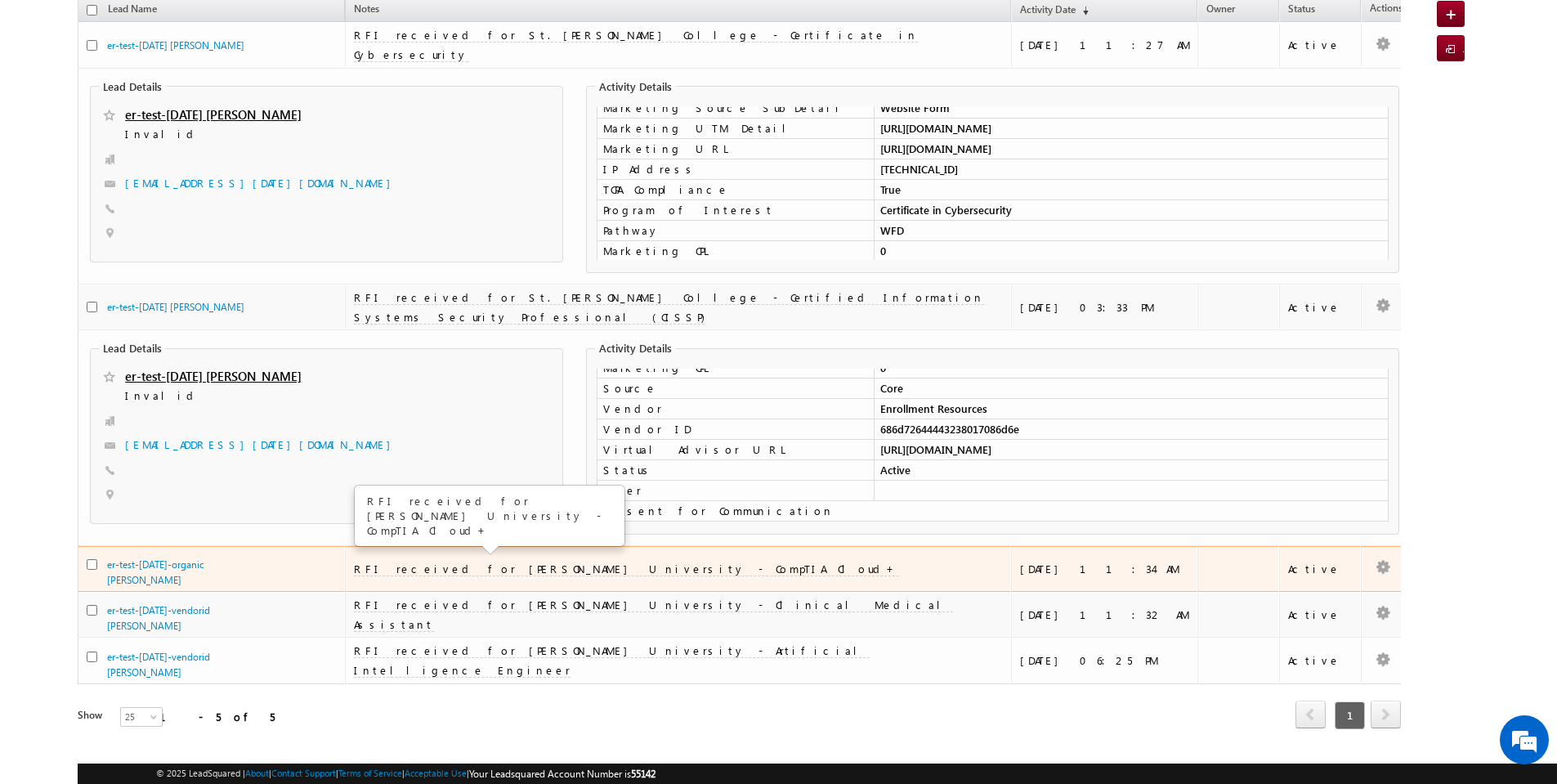
click at [731, 549] on td "RFI received for Reinhardt University - CompTIA Cloud+" at bounding box center [678, 568] width 667 height 45
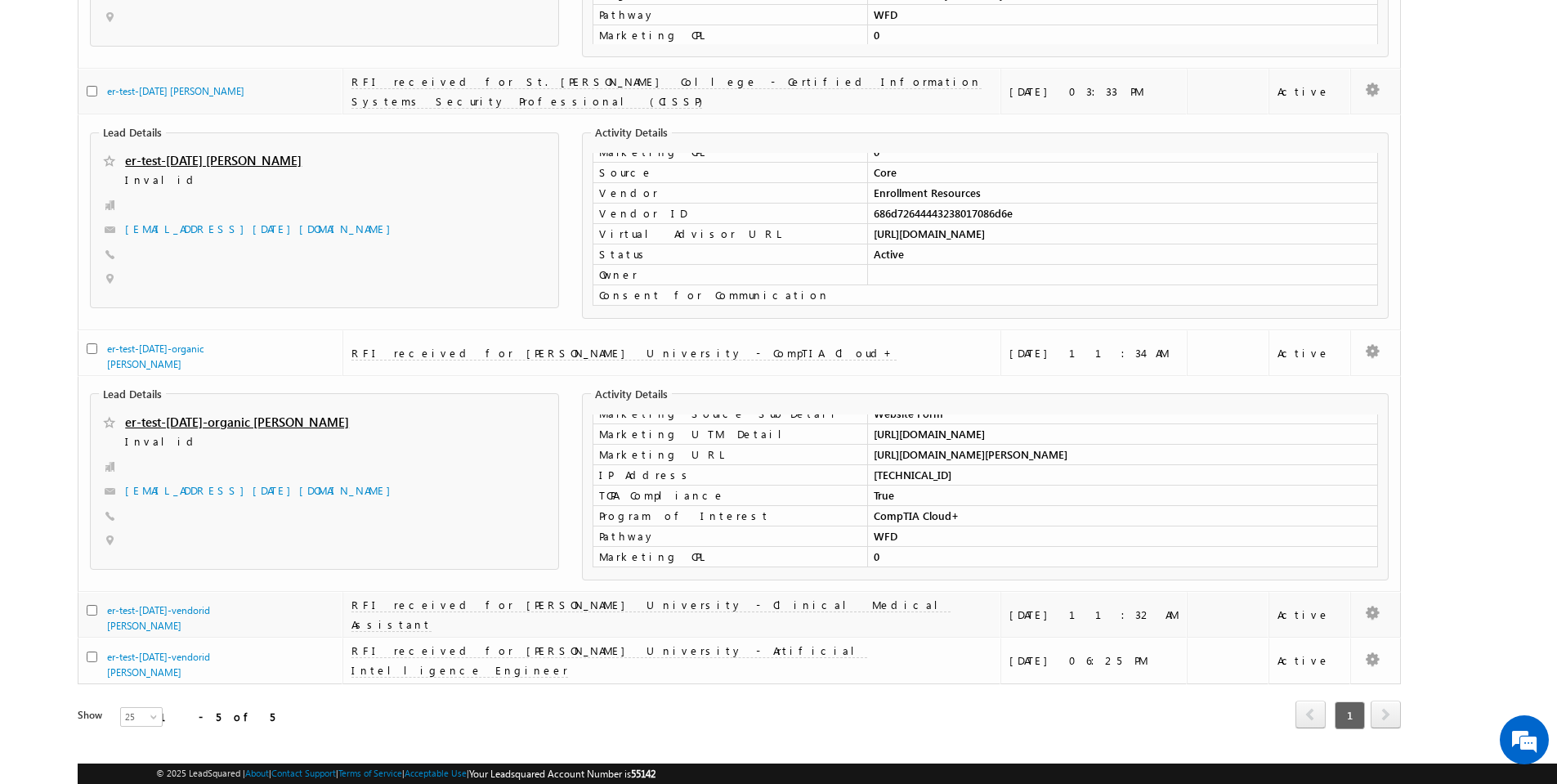
scroll to position [219, 0]
drag, startPoint x: 870, startPoint y: 447, endPoint x: 947, endPoint y: 449, distance: 77.0
click at [944, 462] on td "207.81.11.210" at bounding box center [1122, 472] width 511 height 21
copy td "207.81.11.210"
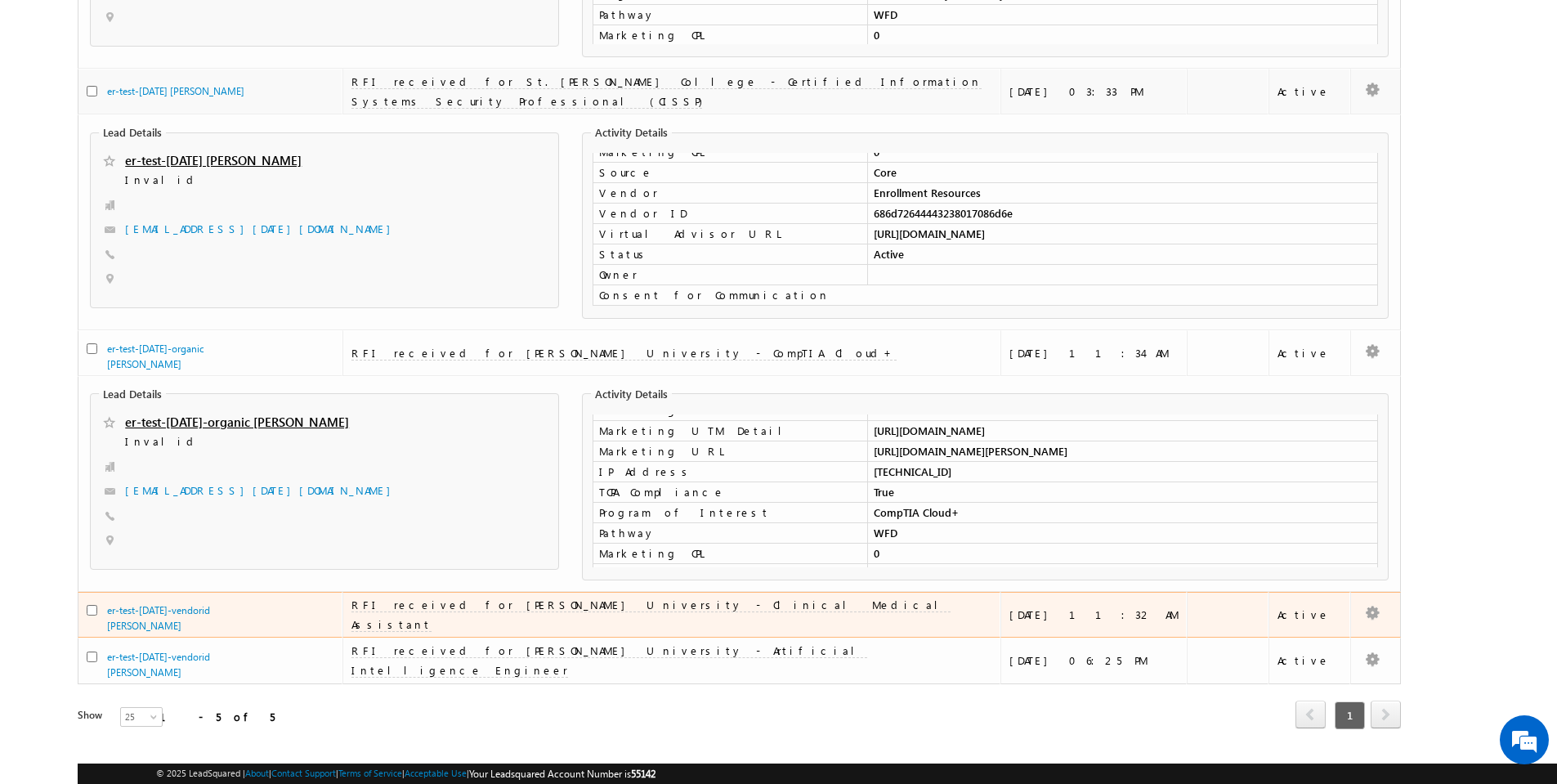
click at [681, 591] on td "RFI received for Reinhardt University - Clinical Medical Assistant" at bounding box center [671, 615] width 658 height 46
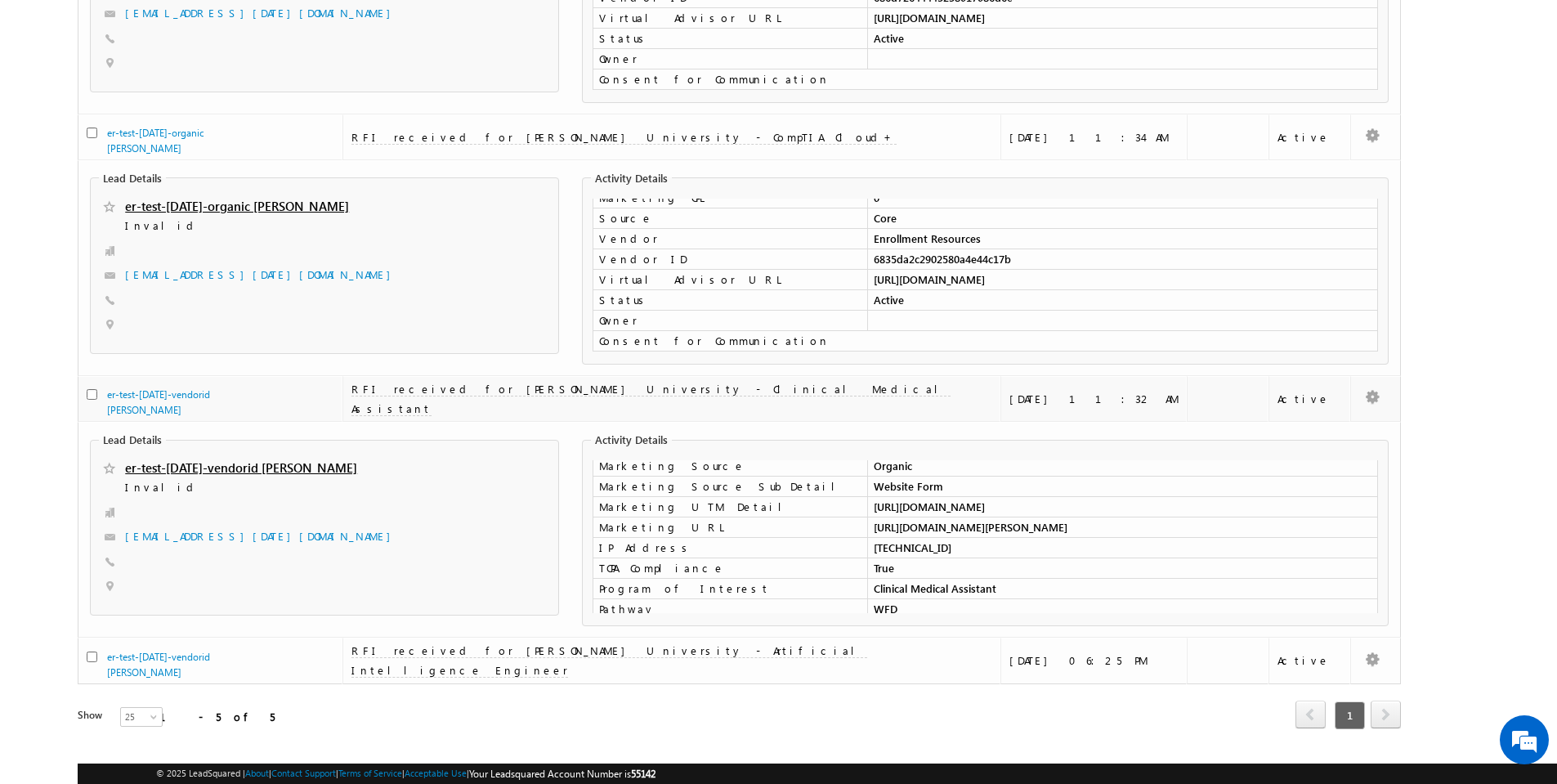
scroll to position [175, 0]
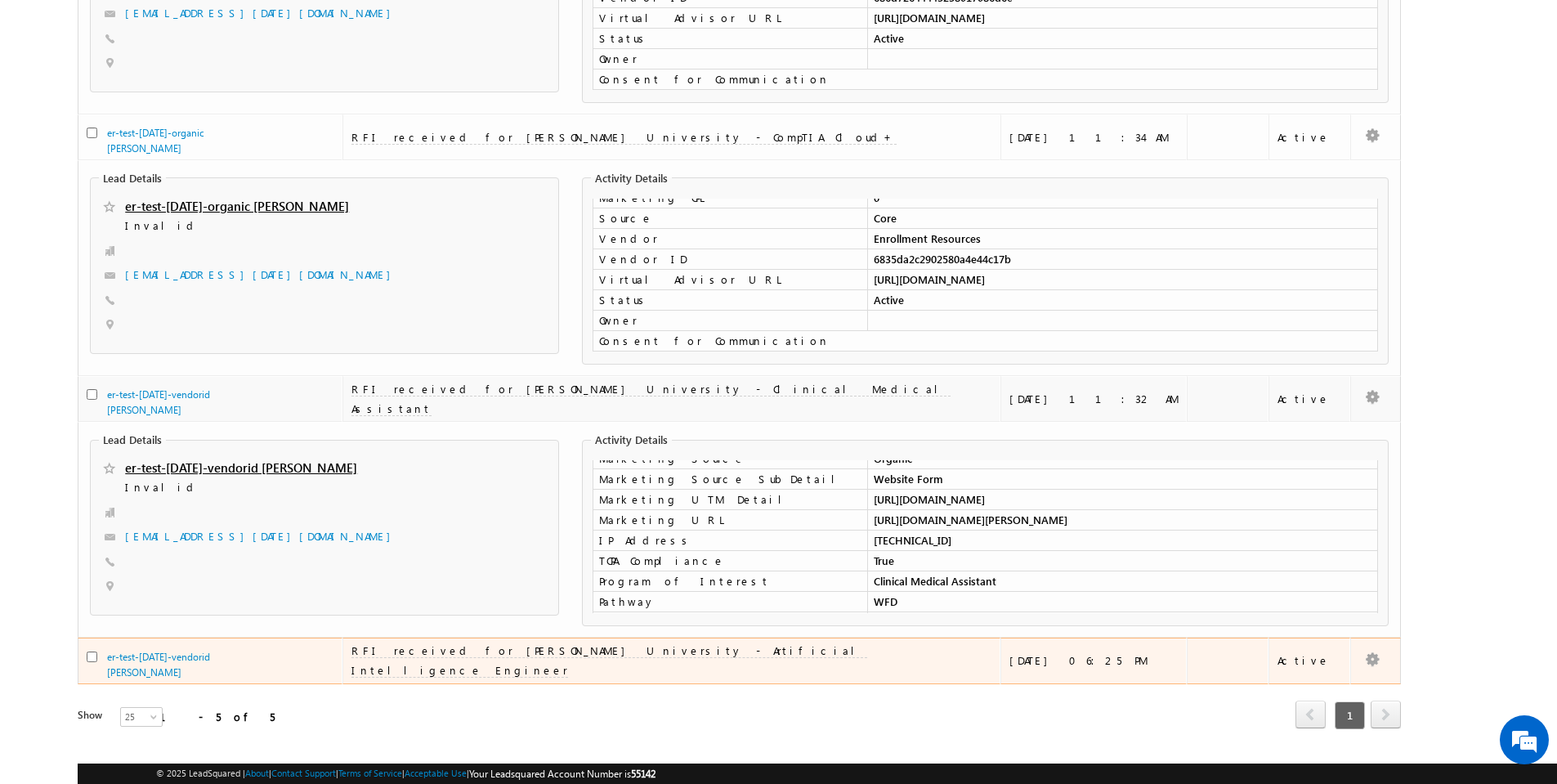
click at [675, 638] on td "RFI received for Reinhardt University - Artificial Intelligence Engineer" at bounding box center [671, 661] width 658 height 46
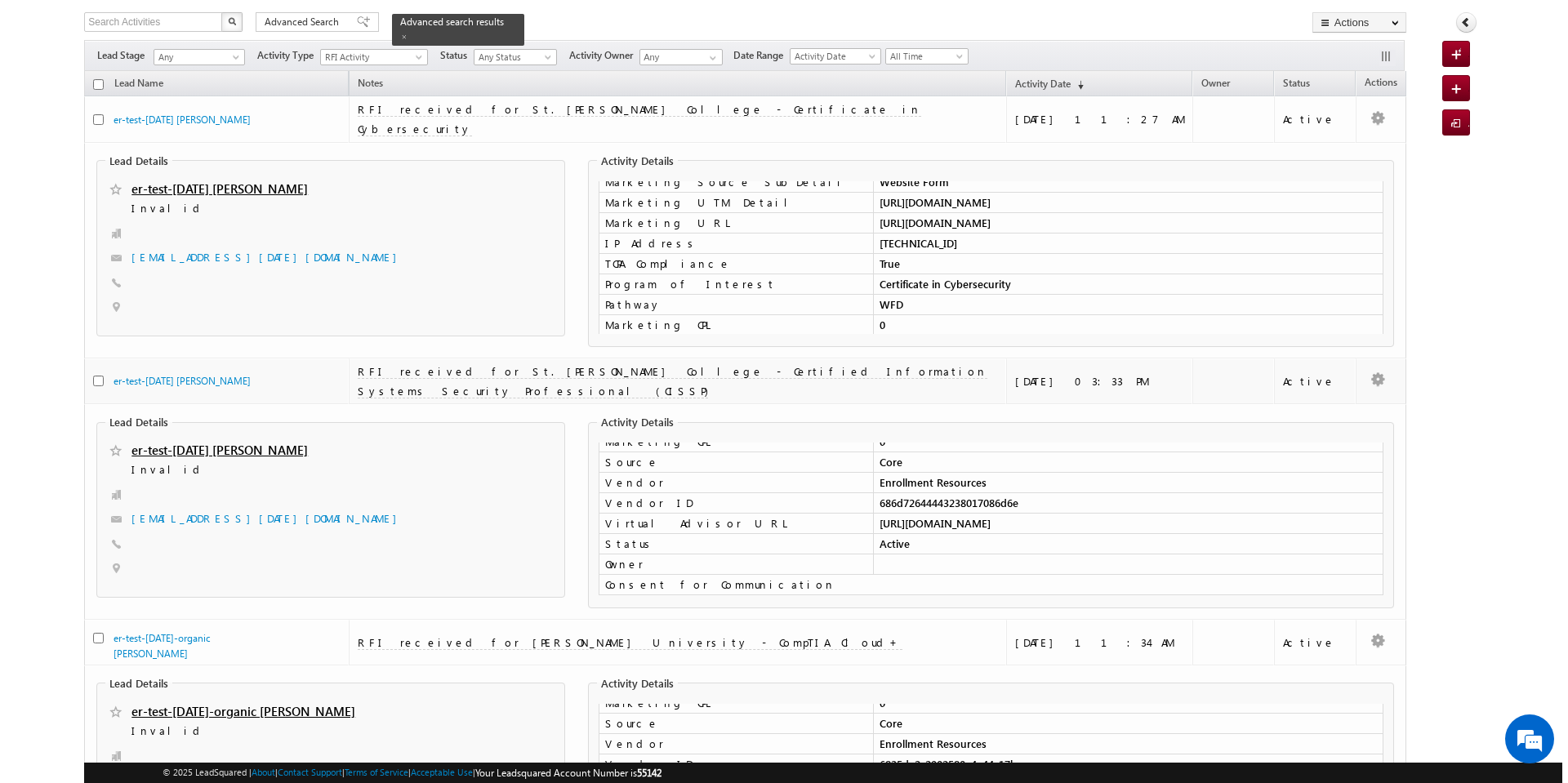
scroll to position [0, 0]
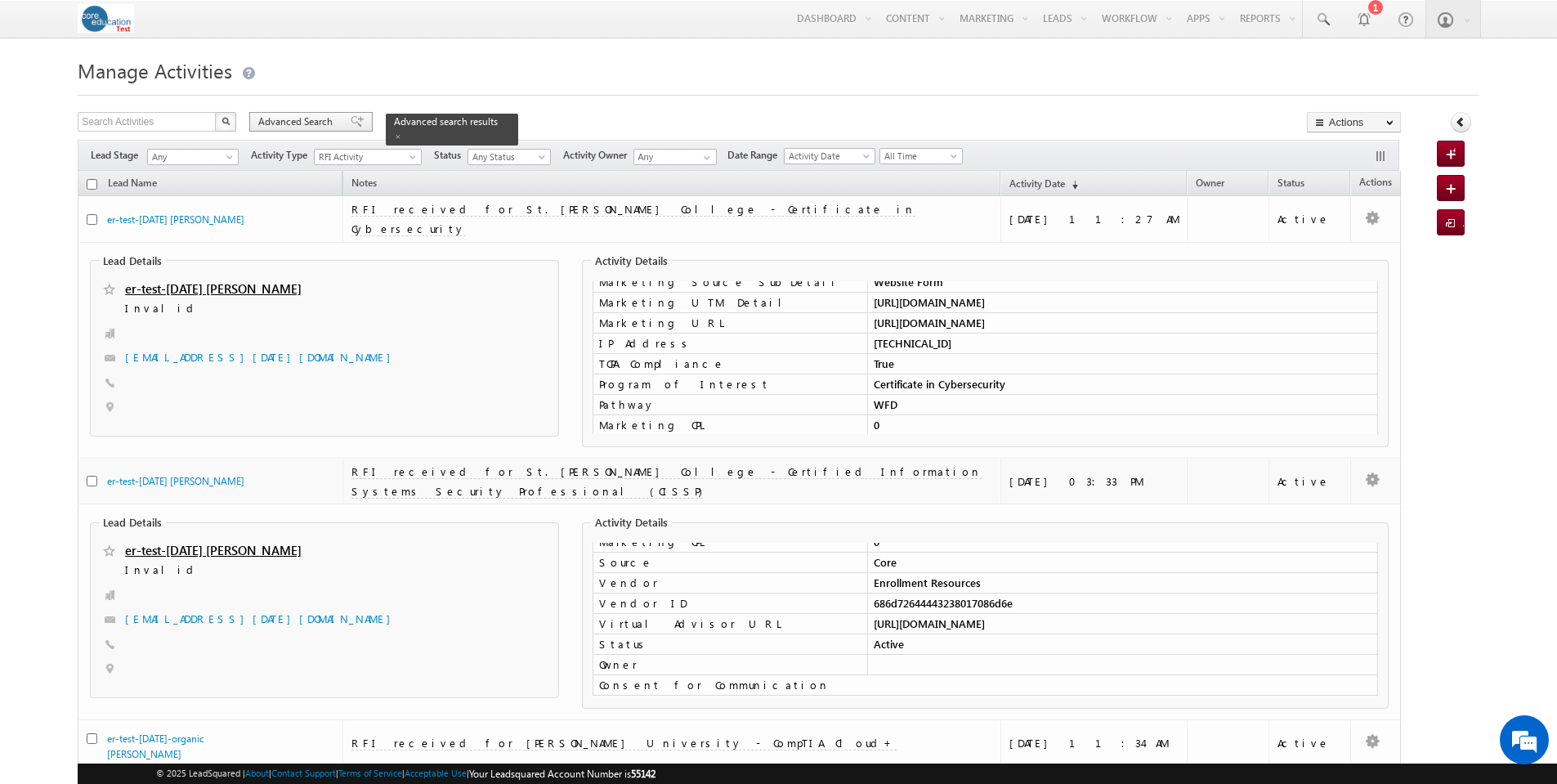
click at [306, 122] on span "Advanced Search" at bounding box center [298, 122] width 80 height 15
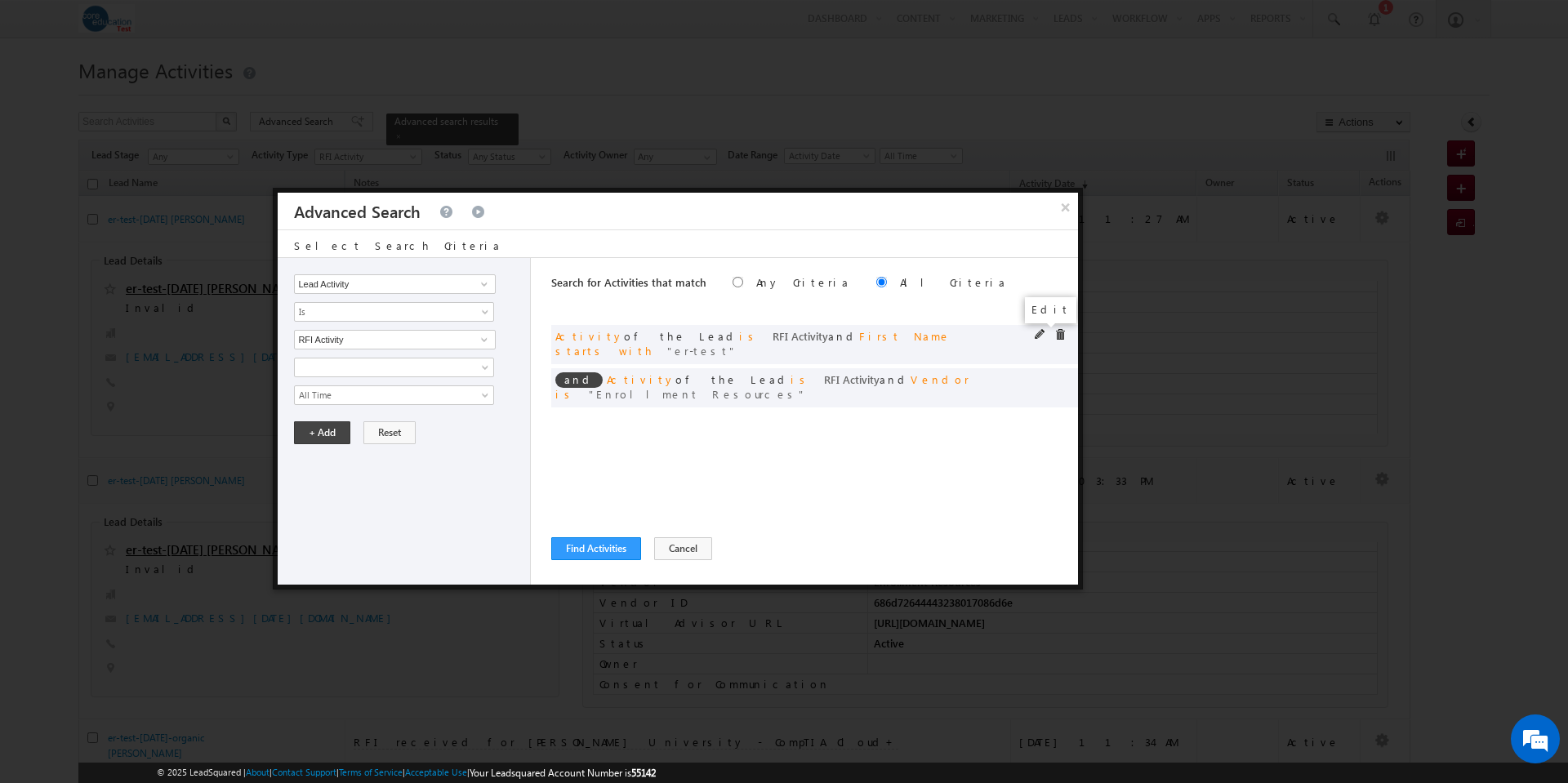
click at [1039, 333] on span at bounding box center [1040, 334] width 11 height 11
click at [487, 393] on span at bounding box center [486, 397] width 13 height 13
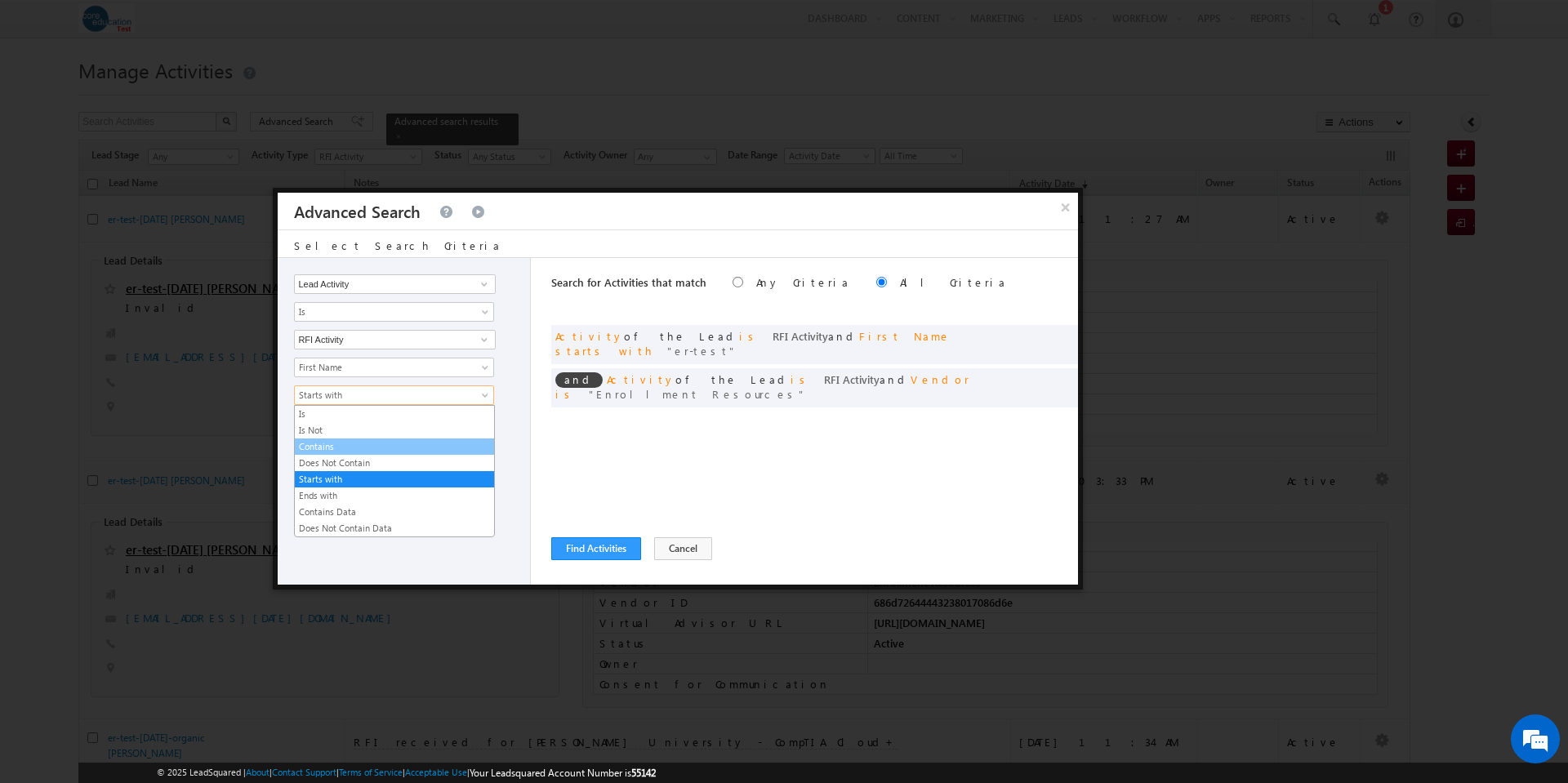
click at [326, 446] on link "Contains" at bounding box center [394, 446] width 199 height 15
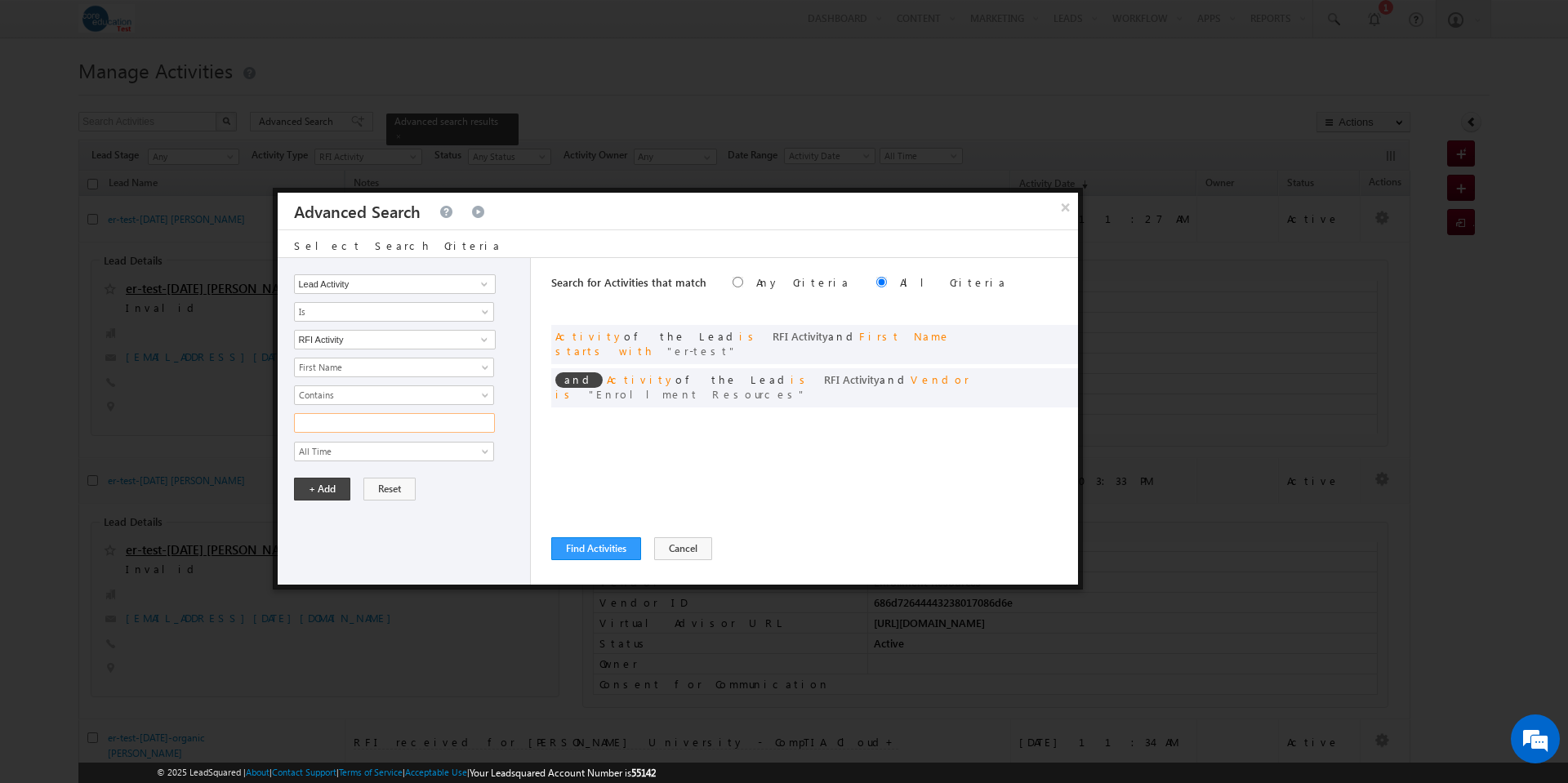
click at [357, 423] on input "text" at bounding box center [394, 422] width 201 height 20
type input "er-test"
click at [330, 483] on button "+ Add" at bounding box center [322, 489] width 56 height 23
click at [609, 547] on button "Find Activities" at bounding box center [596, 548] width 90 height 23
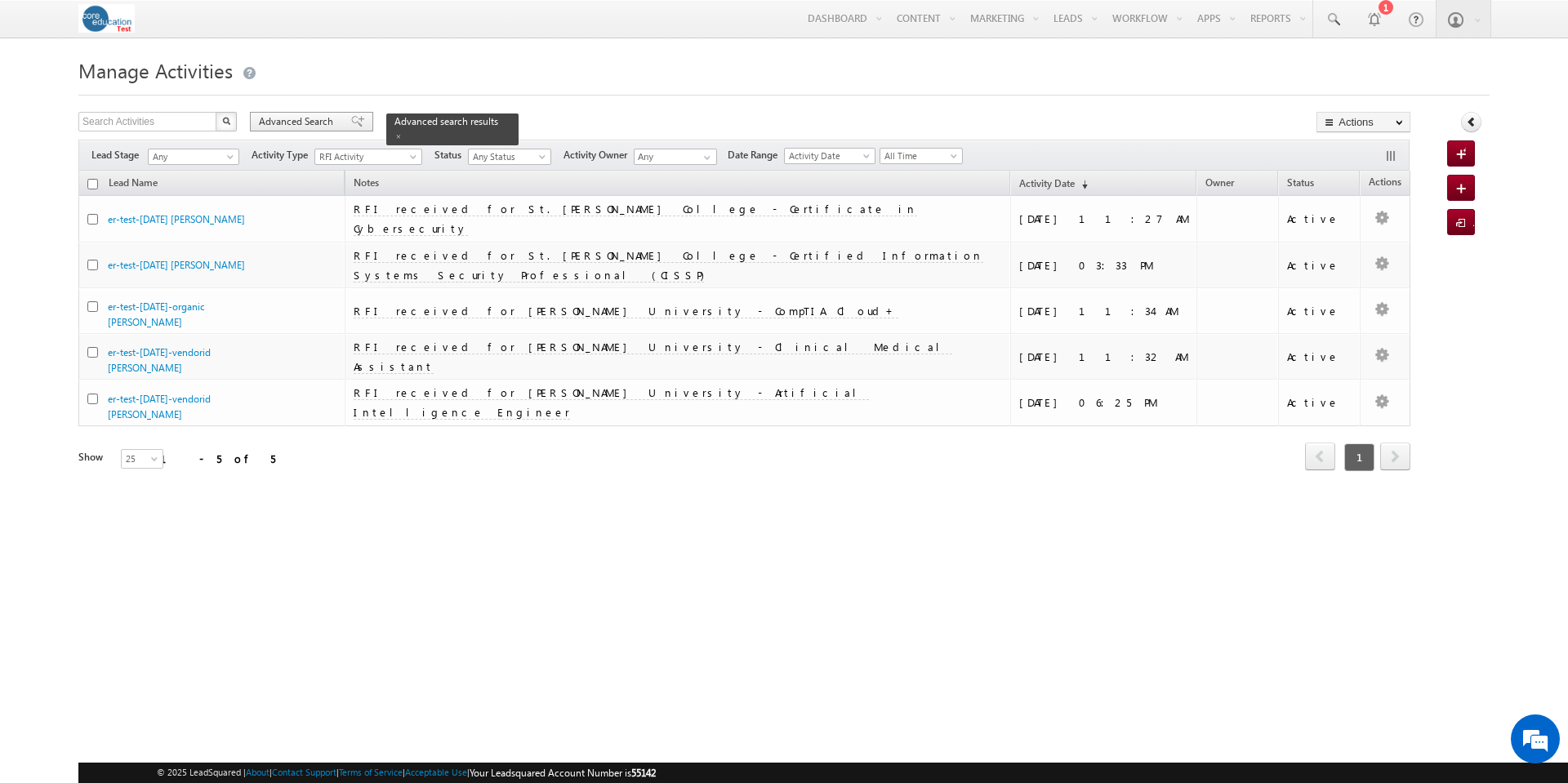
click at [320, 123] on span "Advanced Search" at bounding box center [298, 121] width 80 height 15
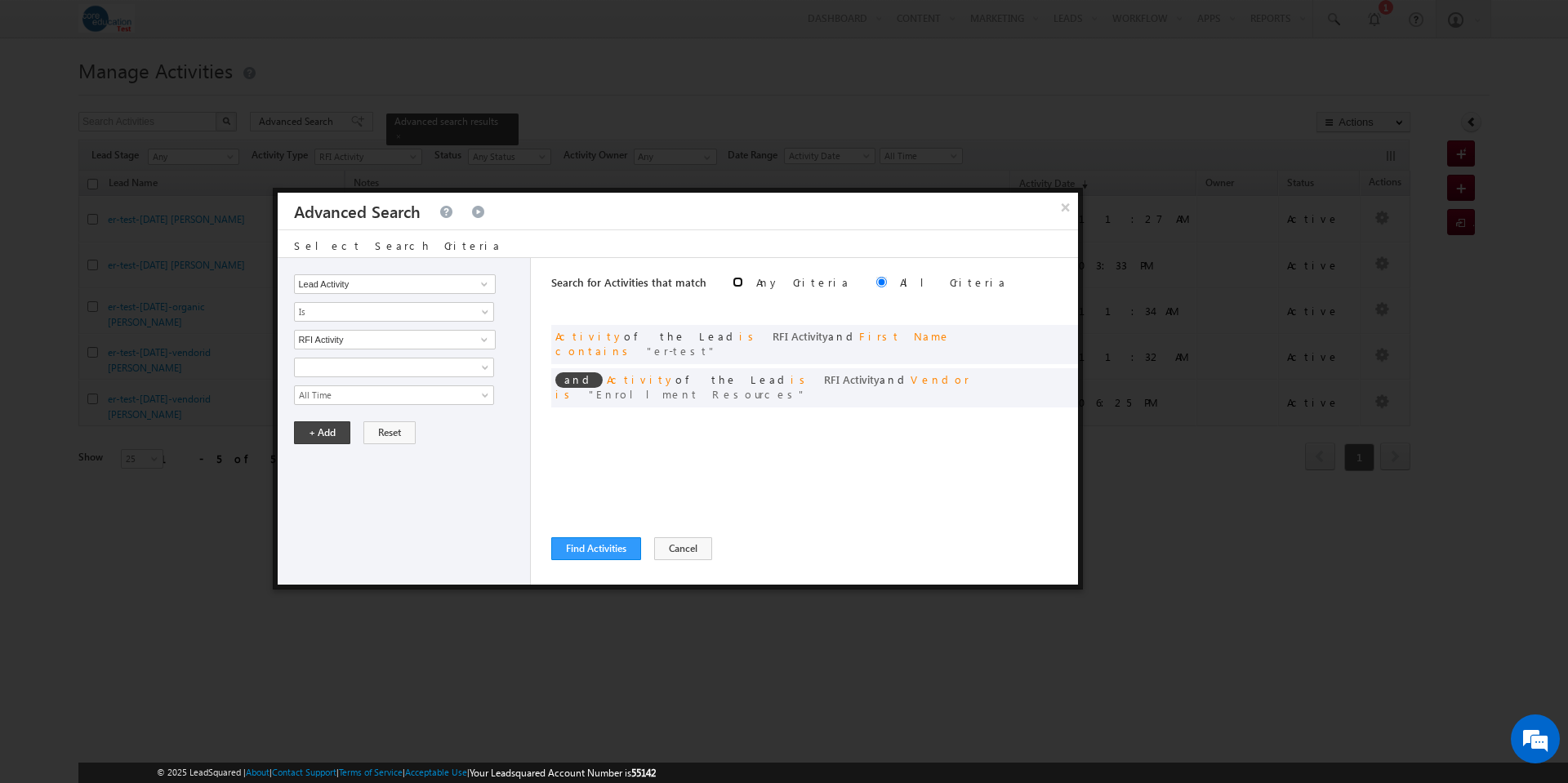
click at [733, 282] on input "radio" at bounding box center [738, 282] width 10 height 10
radio input "true"
click at [1063, 372] on span at bounding box center [1059, 377] width 11 height 11
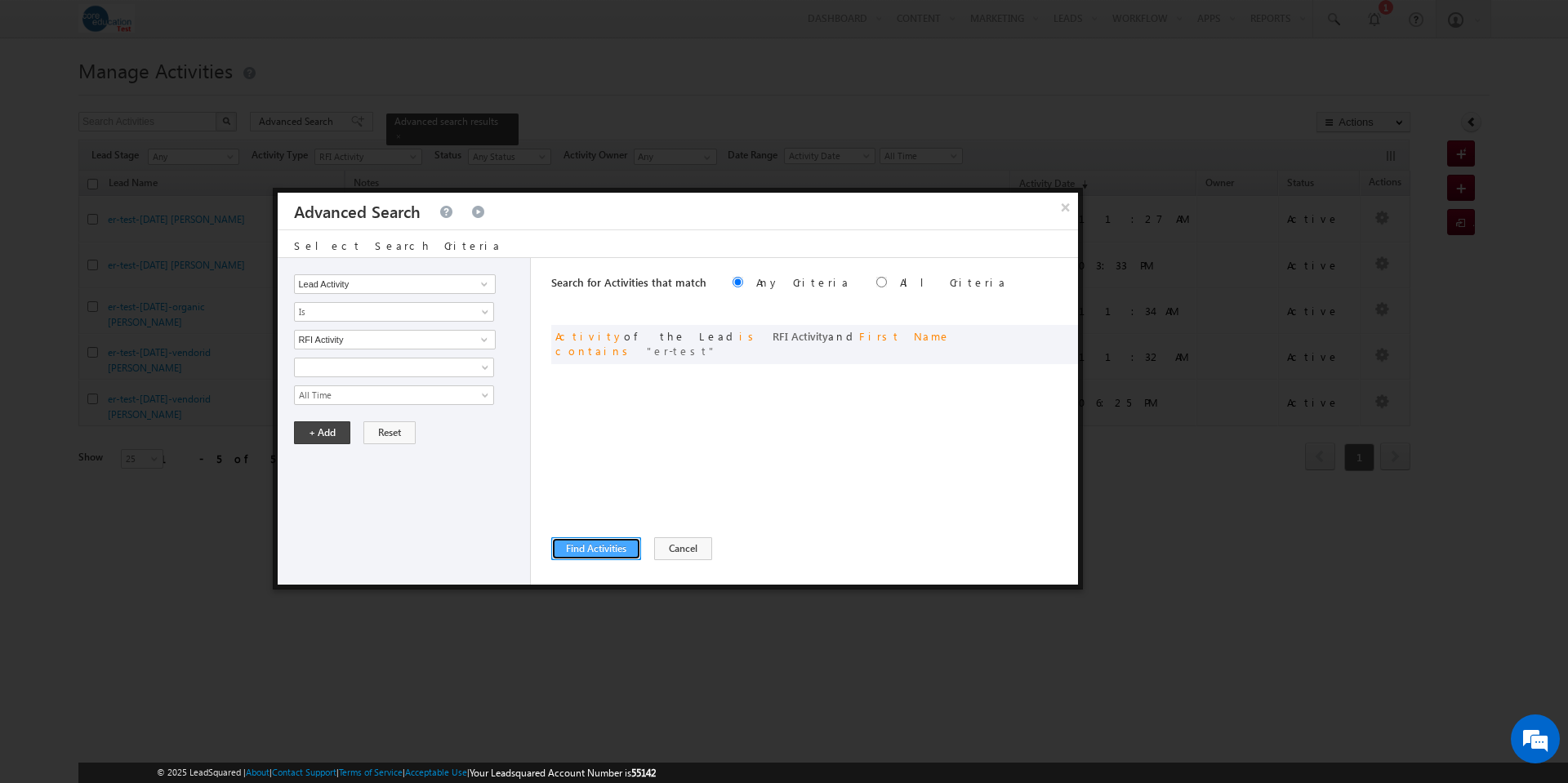
click at [587, 550] on button "Find Activities" at bounding box center [596, 548] width 90 height 23
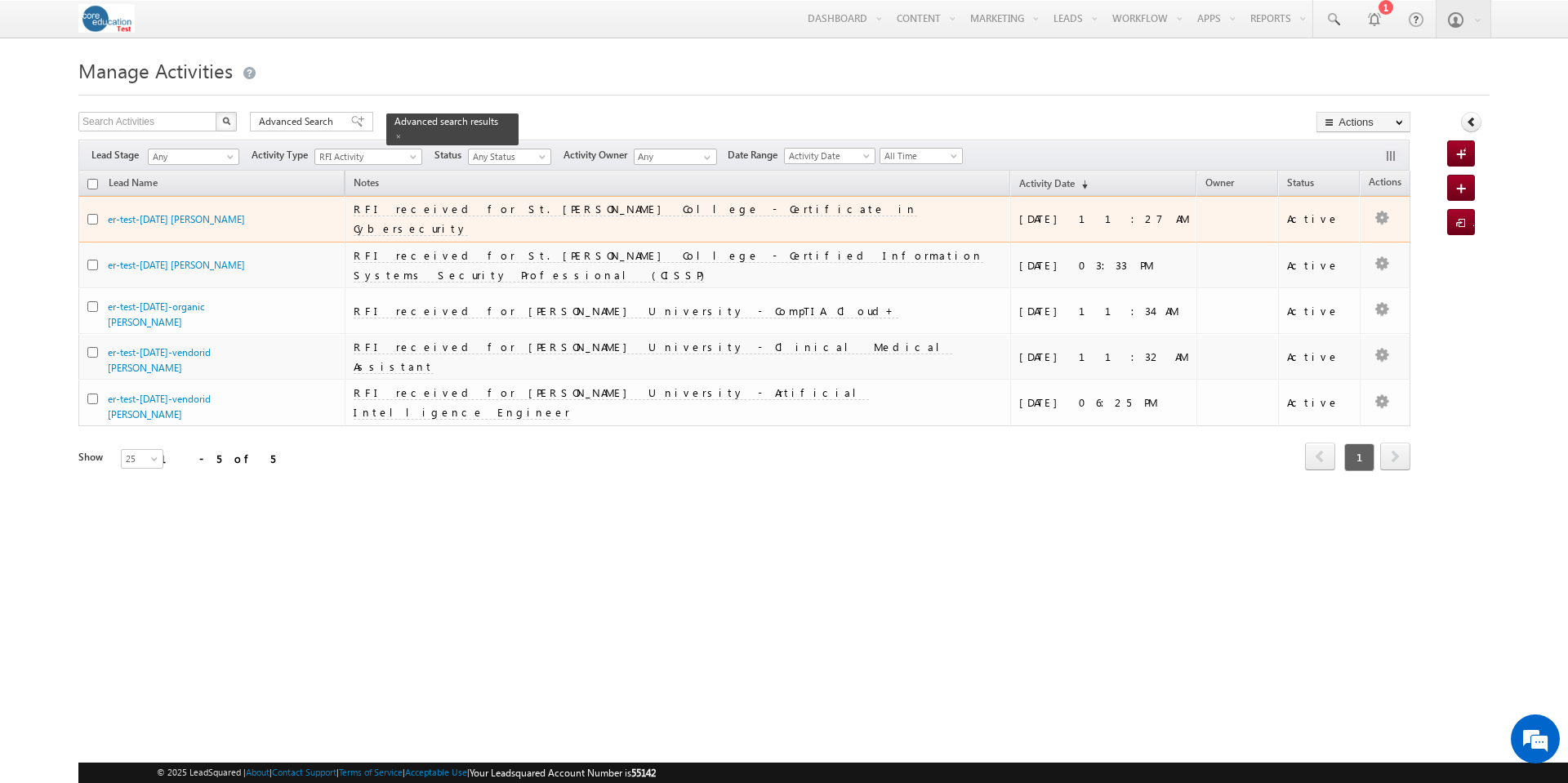
click at [621, 213] on span "RFI received for St. [PERSON_NAME] College - Certificate in Cybersecurity" at bounding box center [635, 218] width 563 height 33
click at [697, 210] on td "RFI received for St. [PERSON_NAME] College - Certificate in Cybersecurity" at bounding box center [677, 219] width 665 height 46
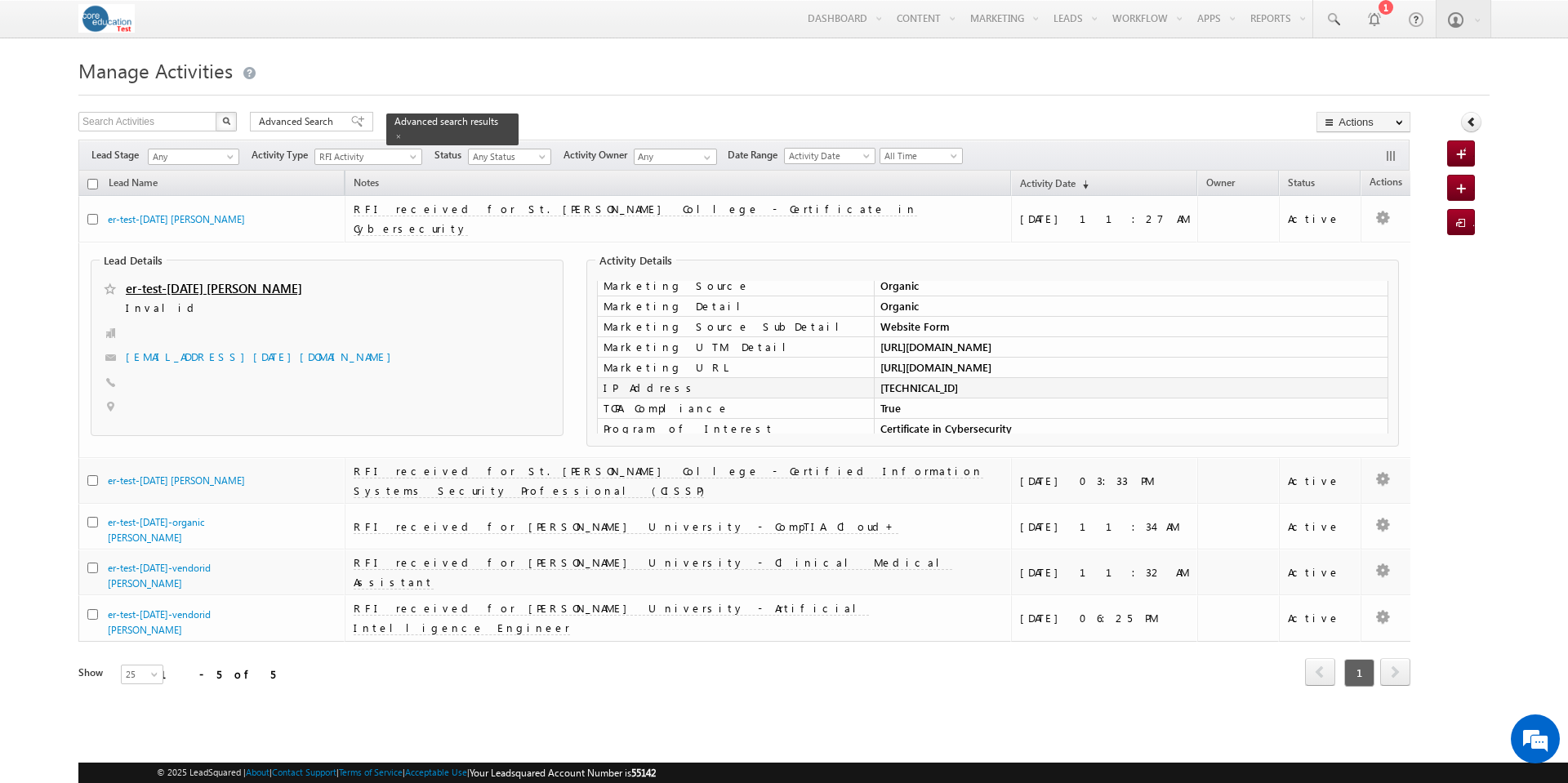
scroll to position [170, 0]
drag, startPoint x: 876, startPoint y: 378, endPoint x: 943, endPoint y: 380, distance: 67.0
click at [943, 380] on td "207.81.11.210" at bounding box center [1131, 387] width 515 height 21
copy td "207.81.11.210"
